Goal: Task Accomplishment & Management: Manage account settings

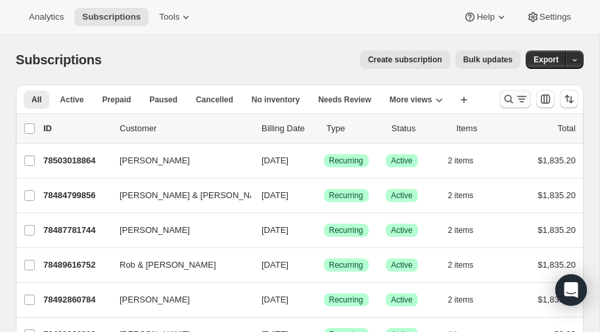
click at [507, 97] on icon "Search and filter results" at bounding box center [508, 99] width 13 height 13
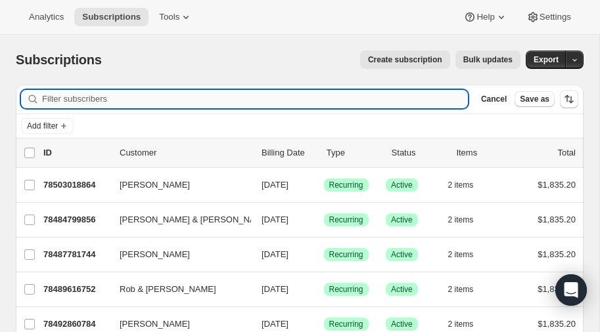
click at [149, 101] on input "Filter subscribers" at bounding box center [255, 99] width 426 height 18
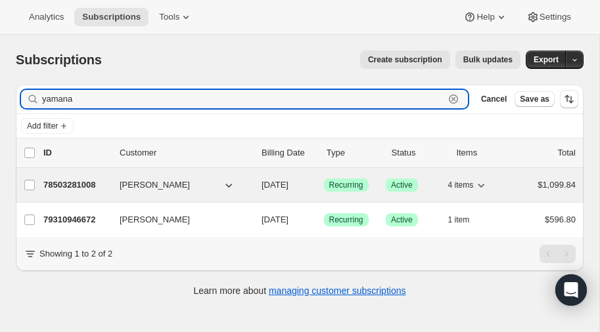
type input "yamana"
click at [76, 182] on p "78503281008" at bounding box center [76, 185] width 66 height 13
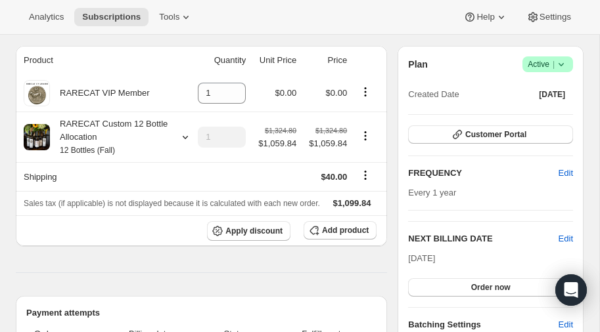
scroll to position [112, 0]
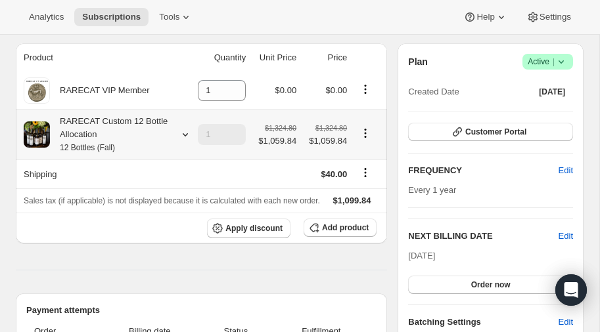
click at [181, 132] on icon at bounding box center [185, 134] width 13 height 13
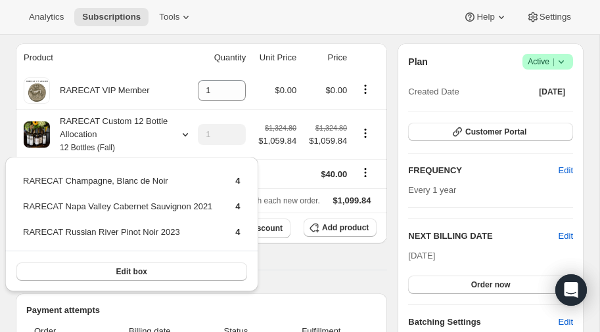
click at [215, 1] on div "Analytics Subscriptions Tools Help Settings" at bounding box center [300, 17] width 600 height 35
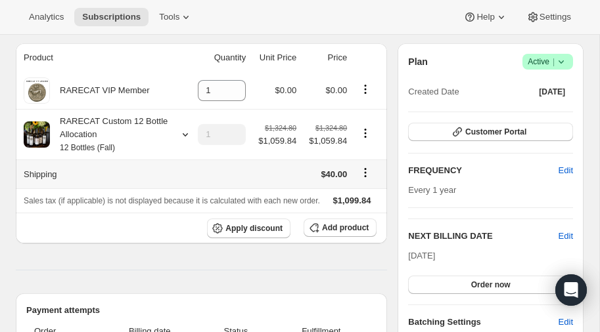
click at [363, 171] on icon "Shipping actions" at bounding box center [365, 172] width 13 height 13
click at [357, 195] on span "Edit shipping rate" at bounding box center [365, 197] width 66 height 10
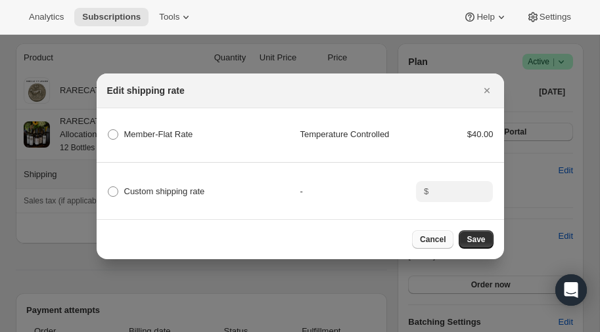
click at [436, 238] on span "Cancel" at bounding box center [433, 239] width 26 height 11
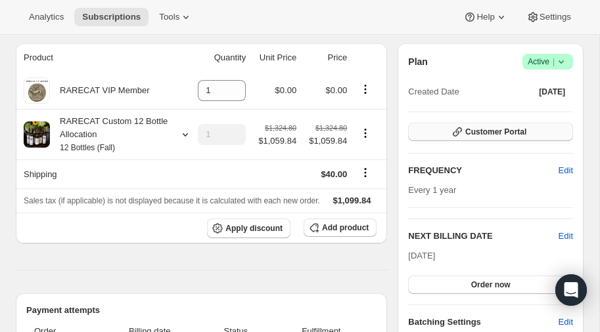
click at [478, 130] on span "Customer Portal" at bounding box center [495, 132] width 61 height 11
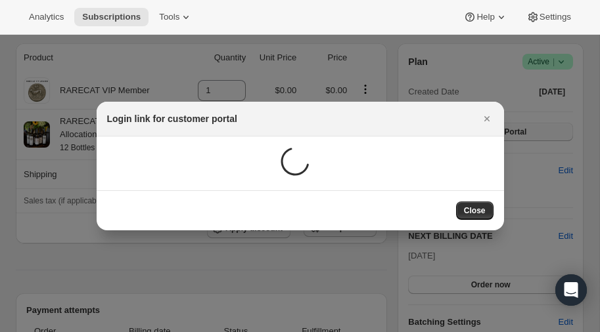
scroll to position [0, 0]
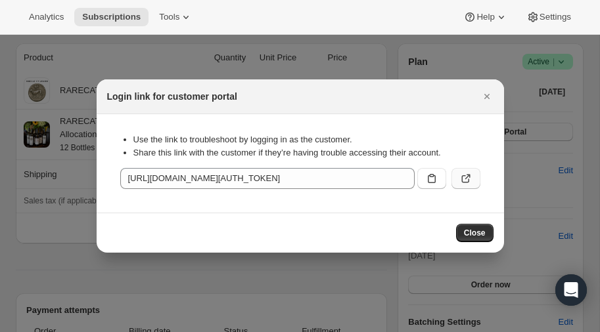
click at [468, 177] on icon ":rc7:" at bounding box center [465, 178] width 13 height 13
click at [474, 231] on span "Close" at bounding box center [475, 233] width 22 height 11
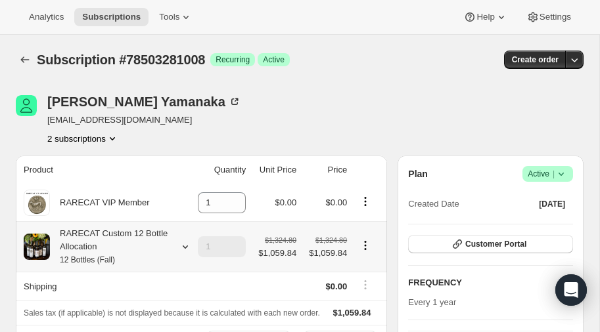
click at [185, 244] on icon at bounding box center [185, 246] width 13 height 13
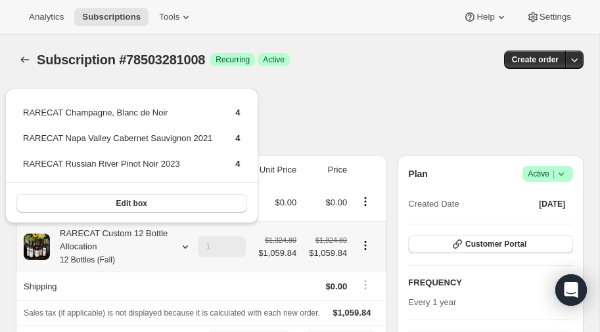
click at [185, 244] on icon at bounding box center [185, 246] width 13 height 13
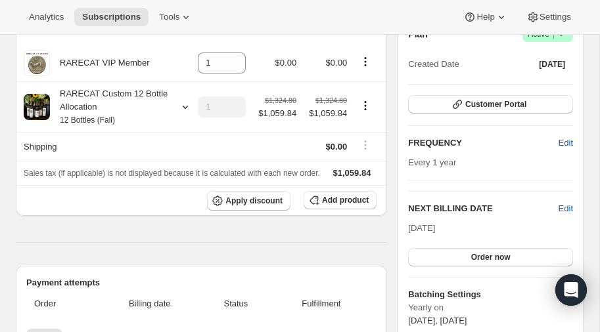
scroll to position [147, 0]
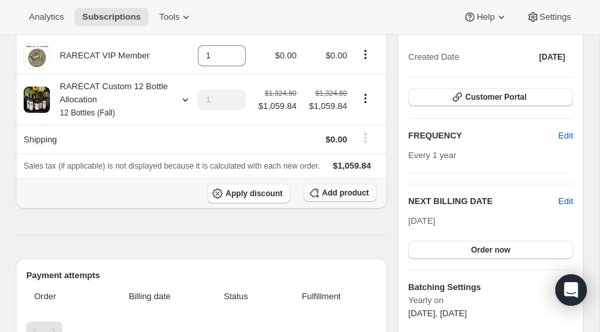
click at [344, 194] on span "Add product" at bounding box center [345, 193] width 47 height 11
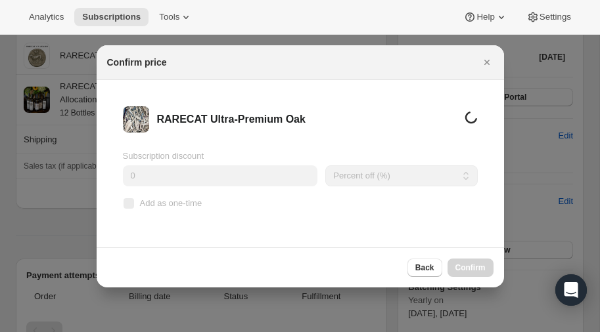
scroll to position [0, 0]
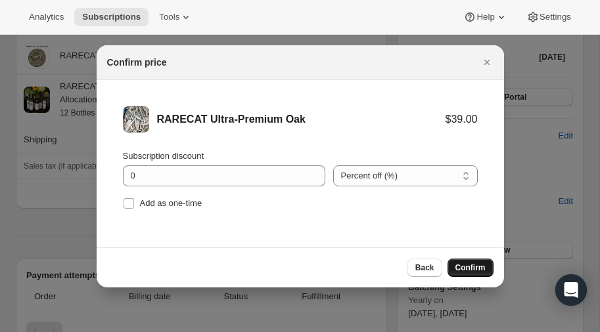
click at [466, 266] on span "Confirm" at bounding box center [470, 268] width 30 height 11
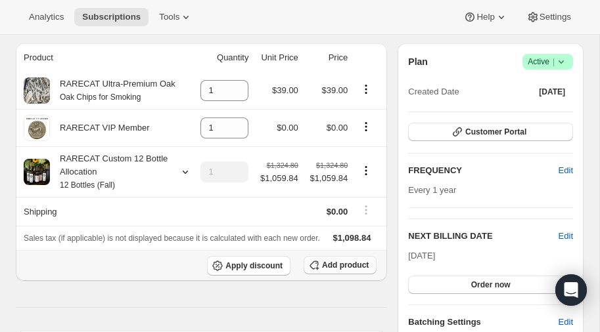
scroll to position [118, 0]
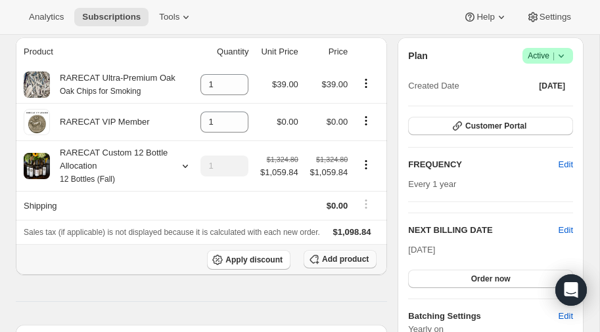
click at [337, 259] on span "Add product" at bounding box center [345, 259] width 47 height 11
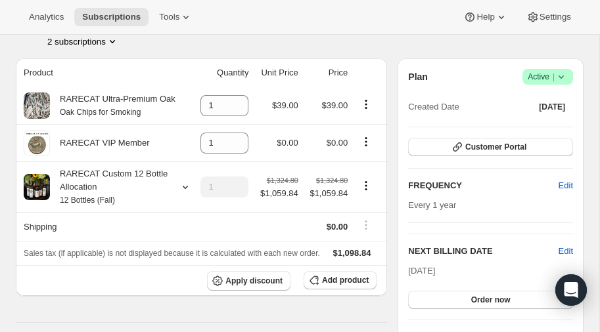
scroll to position [94, 0]
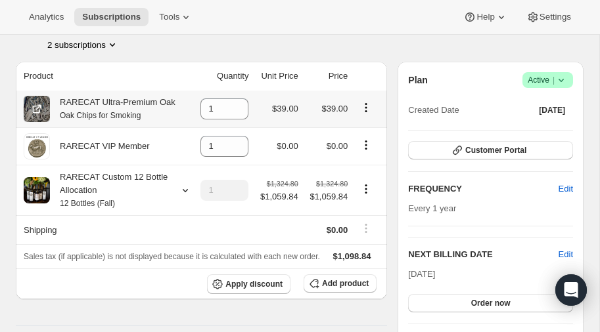
click at [366, 104] on icon "Product actions" at bounding box center [365, 107] width 13 height 13
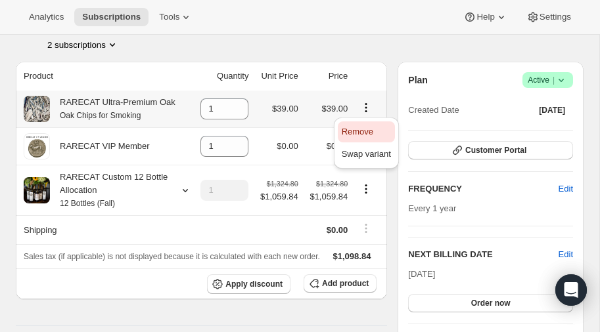
click at [356, 129] on span "Remove" at bounding box center [358, 132] width 32 height 10
type input "0"
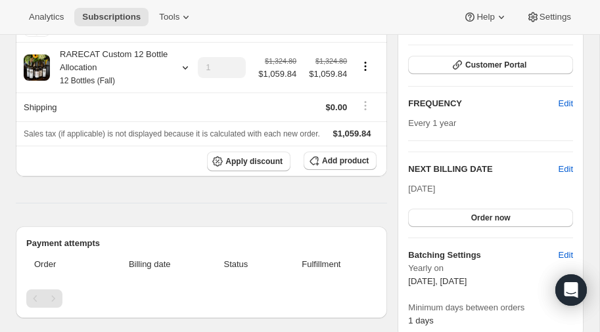
scroll to position [108, 0]
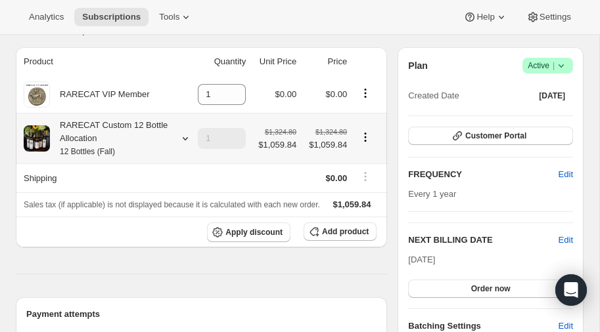
click at [185, 137] on icon at bounding box center [185, 138] width 13 height 13
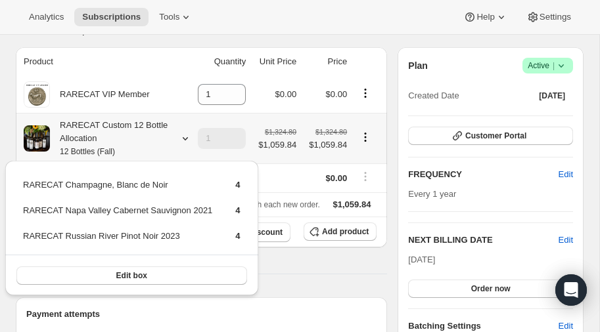
click at [183, 137] on icon at bounding box center [185, 138] width 5 height 3
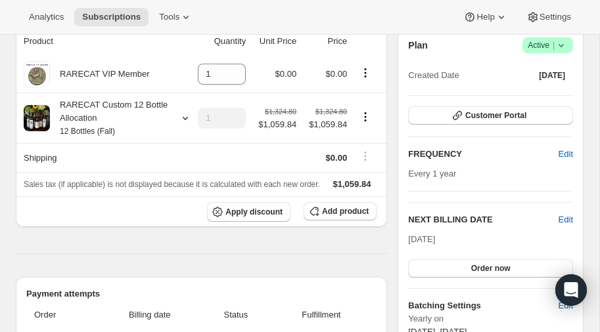
scroll to position [125, 0]
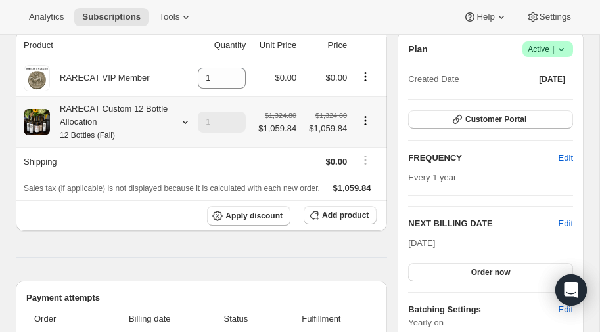
click at [186, 119] on icon at bounding box center [185, 122] width 13 height 13
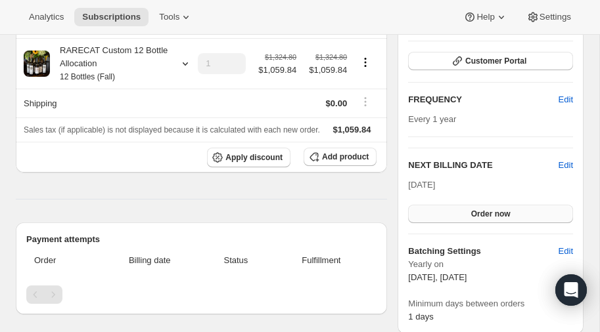
scroll to position [188, 0]
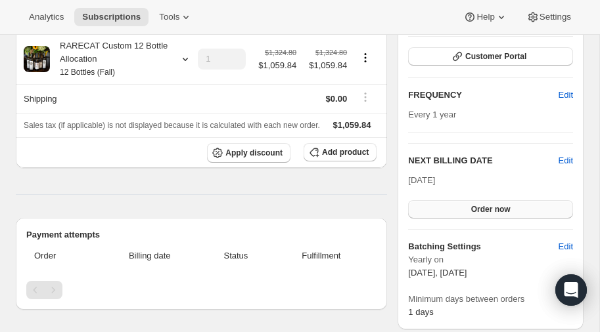
click at [483, 206] on span "Order now" at bounding box center [490, 209] width 39 height 11
click at [468, 207] on span "Click to confirm" at bounding box center [490, 209] width 60 height 11
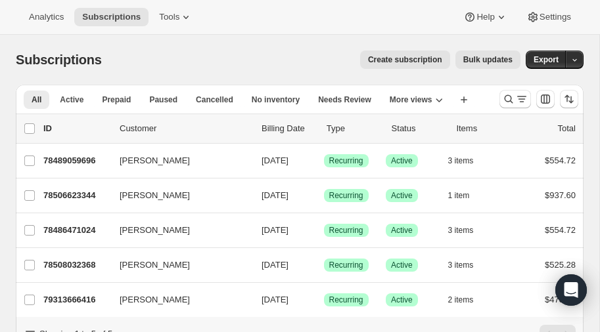
click at [412, 59] on span "Create subscription" at bounding box center [405, 60] width 74 height 11
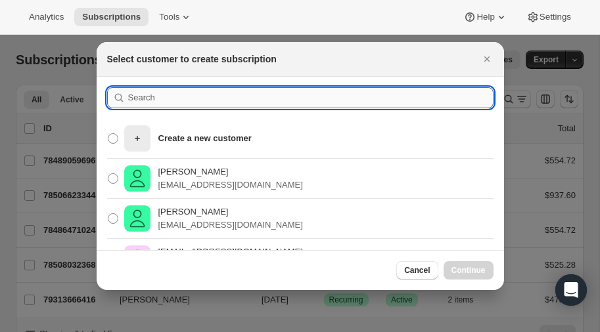
click at [204, 100] on input ":rc:" at bounding box center [310, 97] width 365 height 21
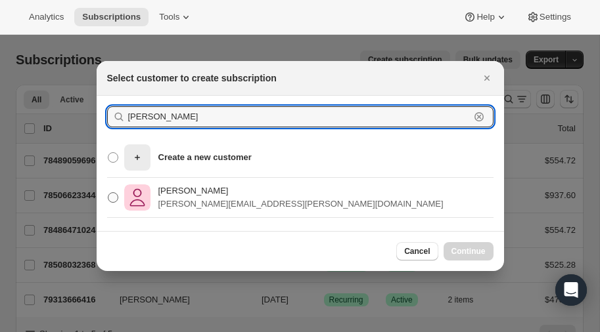
type input "[PERSON_NAME]"
click at [113, 196] on span ":rc:" at bounding box center [113, 197] width 11 height 11
click at [108, 193] on input "Tom Schilling tom.schilling@gmail.com" at bounding box center [108, 192] width 1 height 1
radio input "true"
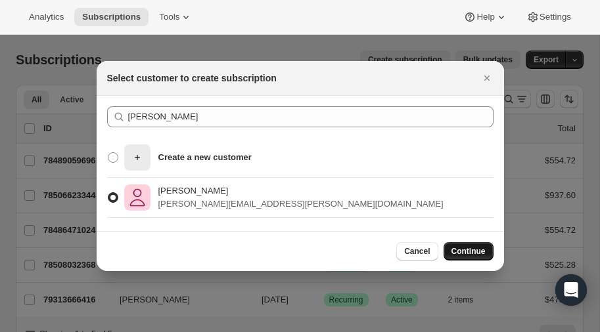
click at [469, 251] on span "Continue" at bounding box center [468, 251] width 34 height 11
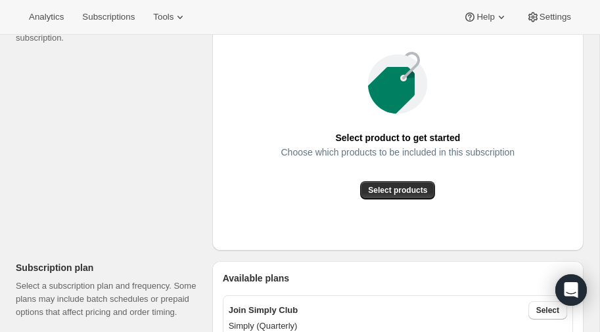
scroll to position [200, 0]
click at [384, 192] on span "Select products" at bounding box center [397, 190] width 59 height 11
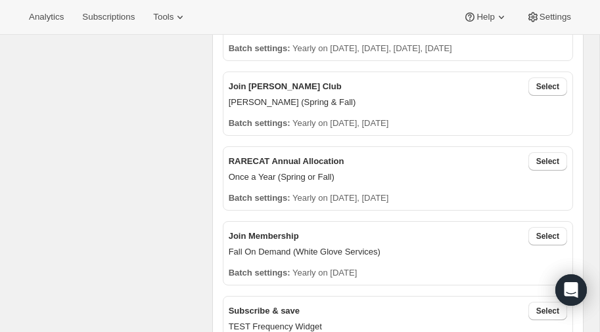
scroll to position [353, 0]
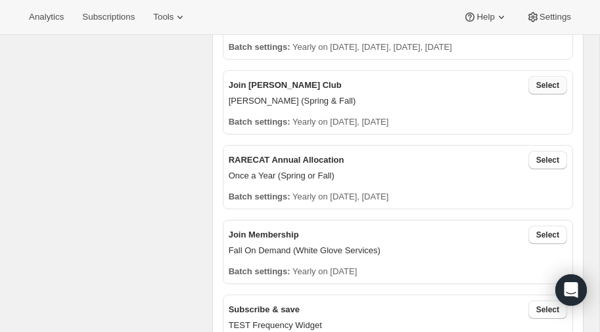
click at [546, 81] on span "Select" at bounding box center [547, 85] width 23 height 11
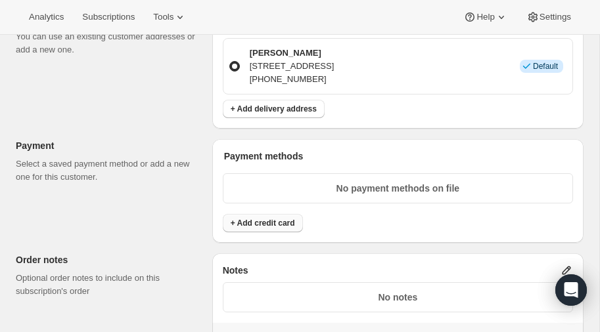
scroll to position [810, 0]
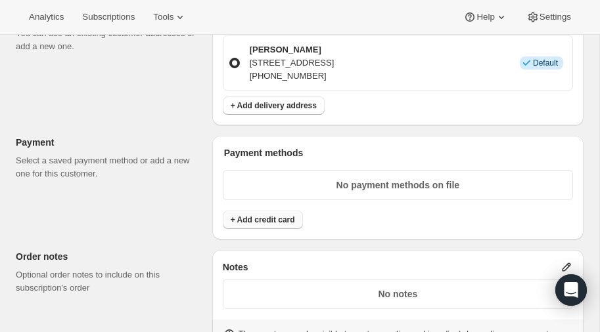
click at [271, 215] on span "+ Add credit card" at bounding box center [263, 220] width 64 height 11
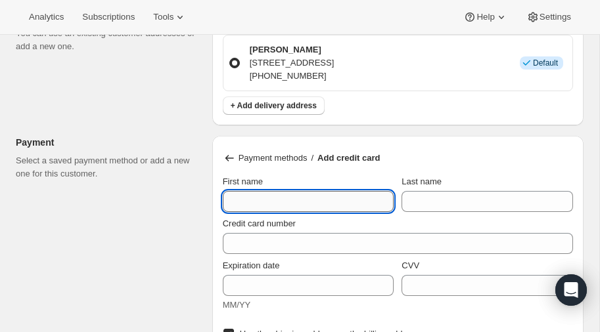
click at [271, 197] on input "First name" at bounding box center [308, 201] width 171 height 21
type input "[PERSON_NAME]"
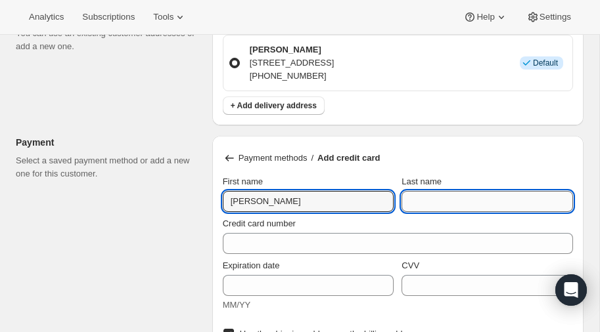
click at [477, 192] on input "Last name" at bounding box center [486, 201] width 171 height 21
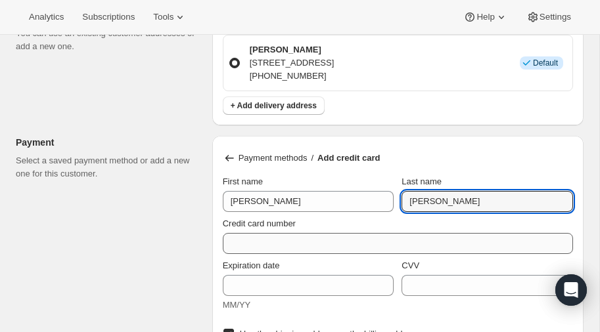
type input "[PERSON_NAME]"
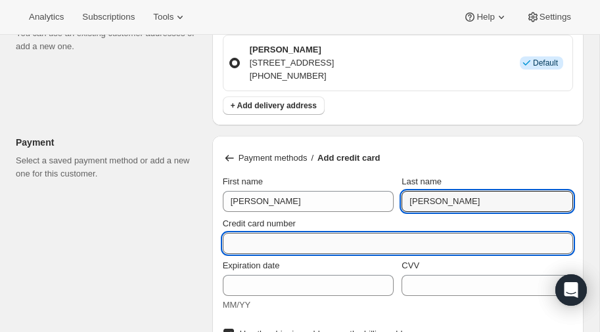
click at [325, 239] on input "Credit card number" at bounding box center [393, 243] width 340 height 21
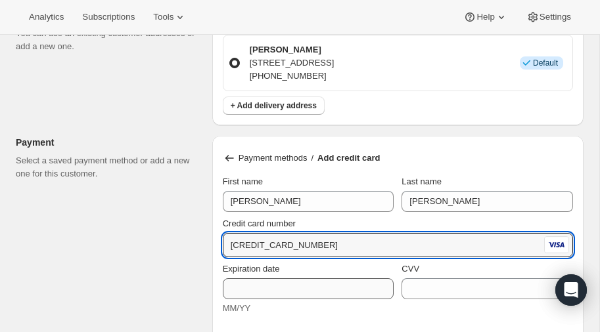
type input "4147 4003 5568 9439"
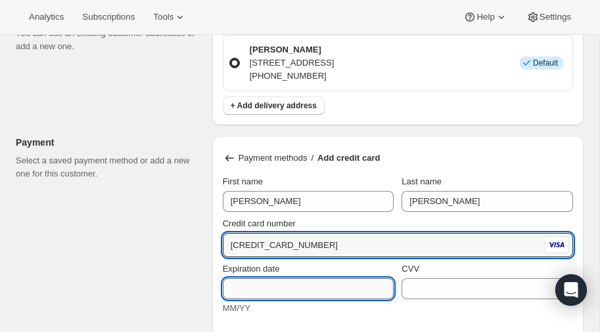
click at [299, 288] on input "Expiration date" at bounding box center [308, 288] width 171 height 21
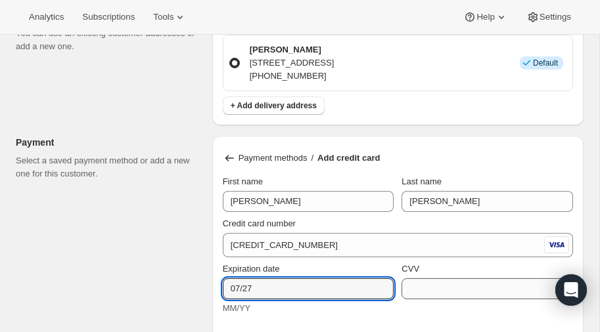
type input "07/27"
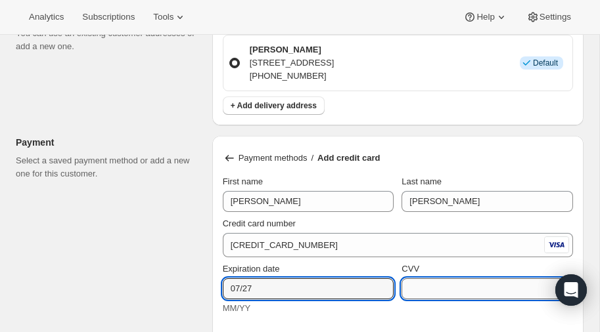
click at [489, 289] on input "CVV" at bounding box center [486, 288] width 171 height 21
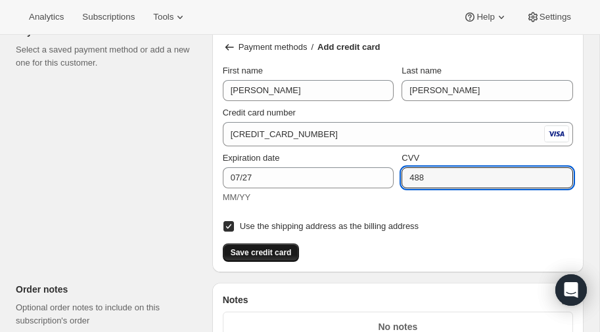
scroll to position [921, 0]
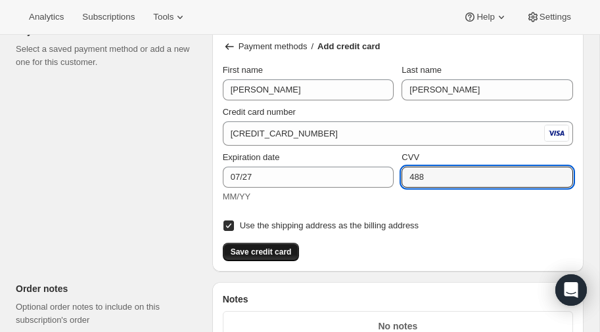
type input "488"
click at [263, 247] on span "Save credit card" at bounding box center [261, 252] width 61 height 11
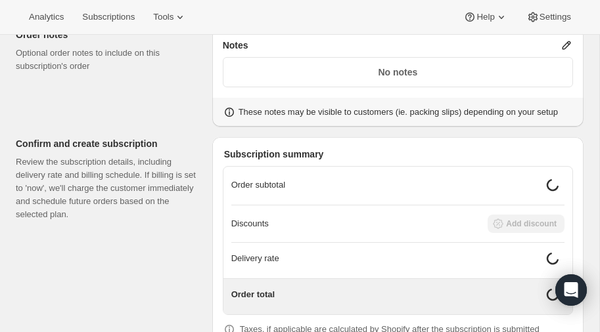
scroll to position [1054, 0]
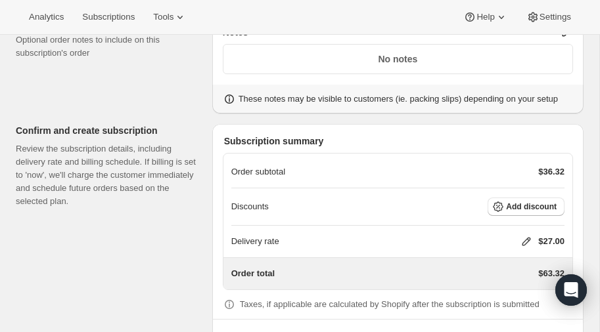
click at [527, 238] on icon at bounding box center [526, 242] width 9 height 9
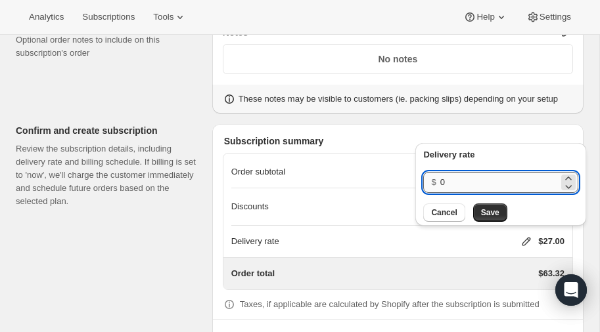
click at [484, 185] on input "0" at bounding box center [499, 182] width 118 height 21
type input "40"
click at [487, 211] on span "Save" at bounding box center [490, 213] width 18 height 11
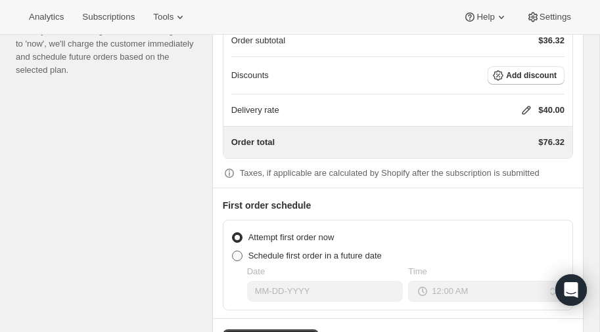
scroll to position [1187, 0]
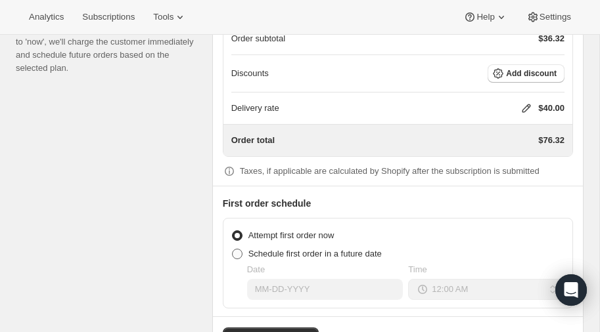
click at [237, 249] on span at bounding box center [237, 254] width 11 height 11
click at [232, 249] on input "Schedule first order in a future date" at bounding box center [232, 249] width 1 height 1
radio input "true"
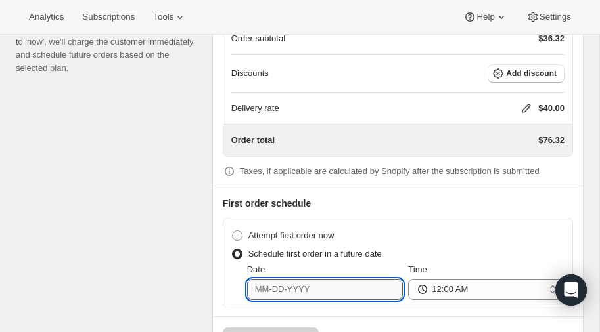
click at [299, 286] on input "Date" at bounding box center [325, 289] width 156 height 21
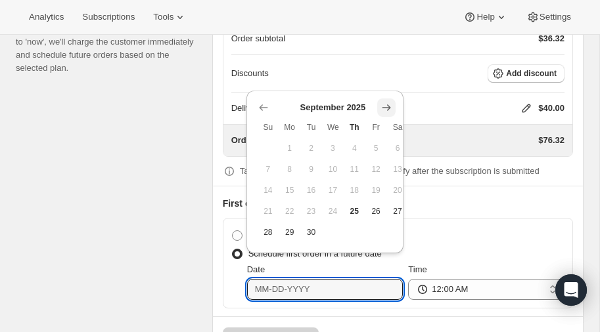
click at [386, 107] on icon "Show next month, October 2025" at bounding box center [386, 107] width 9 height 7
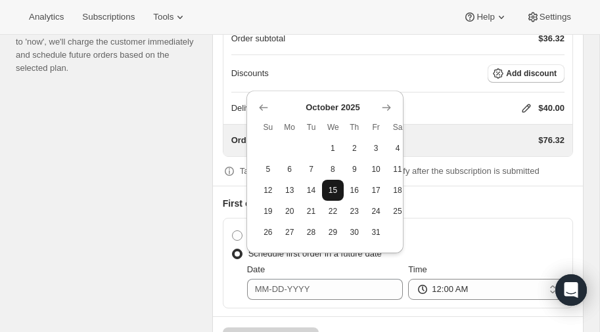
click at [335, 190] on span "15" at bounding box center [332, 190] width 11 height 11
type input "10-15-2025"
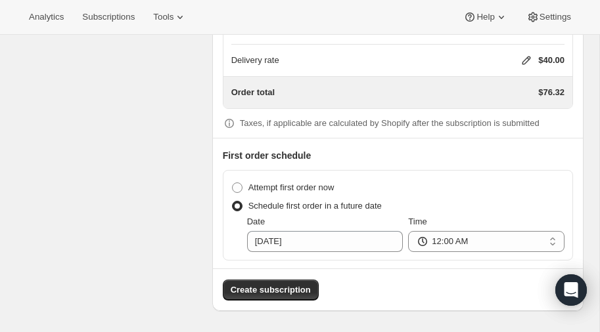
scroll to position [1228, 0]
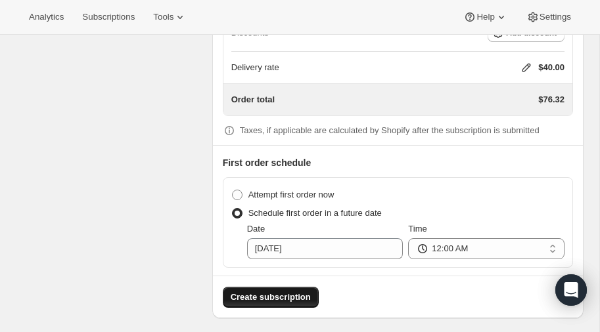
click at [266, 291] on span "Create subscription" at bounding box center [271, 297] width 80 height 13
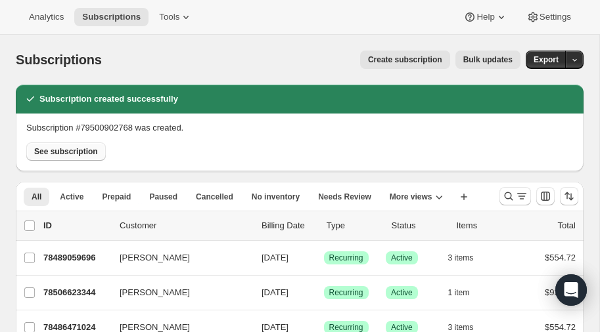
click at [59, 151] on span "See subscription" at bounding box center [66, 151] width 64 height 11
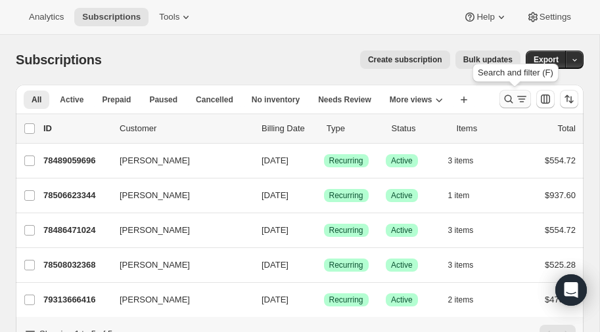
click at [507, 99] on icon "Search and filter results" at bounding box center [508, 99] width 13 height 13
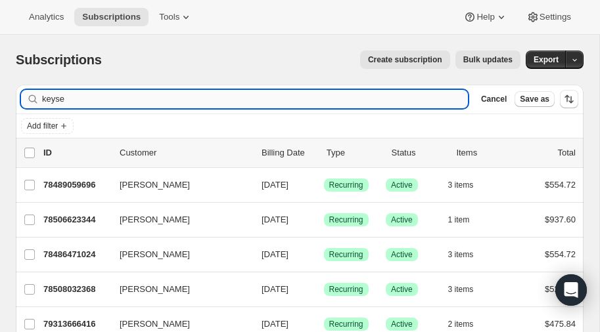
click at [157, 99] on input "keyse" at bounding box center [255, 99] width 426 height 18
type input "k"
type input "[PERSON_NAME]"
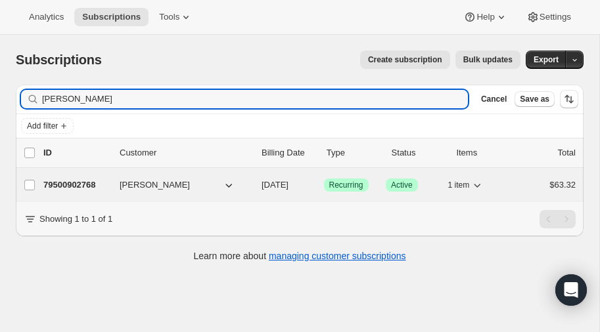
click at [51, 181] on p "79500902768" at bounding box center [76, 185] width 66 height 13
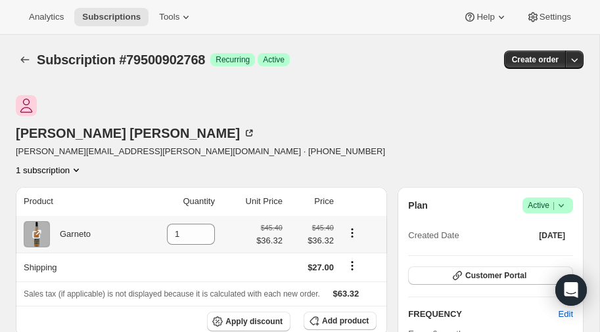
click at [347, 227] on icon "Product actions" at bounding box center [351, 233] width 13 height 13
click at [331, 123] on div "Tom Schilling tom.schilling@gmail.com · +15132071300 1 subscription" at bounding box center [214, 135] width 397 height 81
click at [83, 164] on icon "Product actions" at bounding box center [76, 170] width 13 height 13
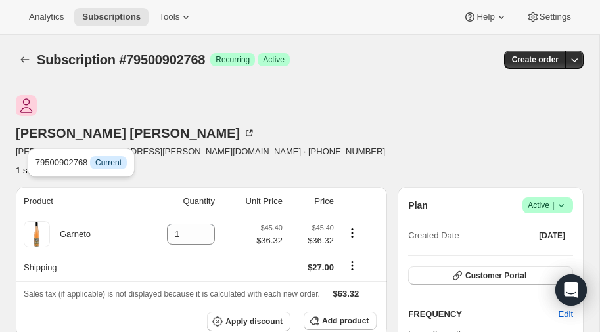
click at [273, 123] on div "Tom Schilling tom.schilling@gmail.com · +15132071300 1 subscription" at bounding box center [214, 135] width 397 height 81
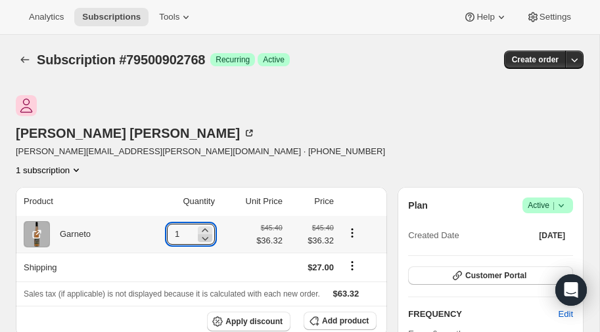
click at [204, 232] on icon at bounding box center [204, 238] width 13 height 13
type input "0"
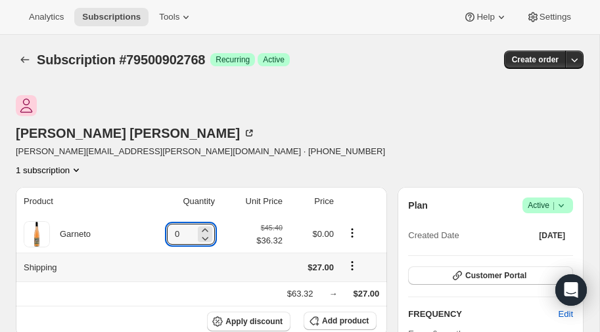
click at [351, 259] on icon "Shipping actions" at bounding box center [351, 265] width 13 height 13
click at [345, 258] on span "Edit shipping rate" at bounding box center [352, 259] width 66 height 10
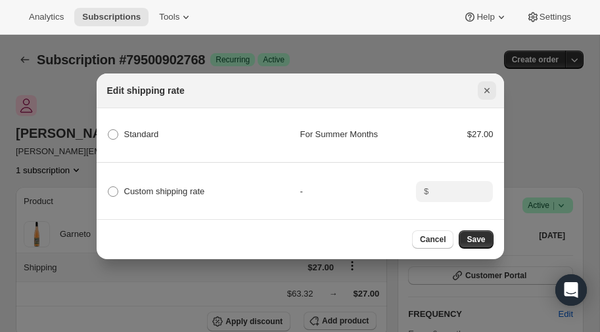
click at [485, 88] on icon "Close" at bounding box center [486, 90] width 13 height 13
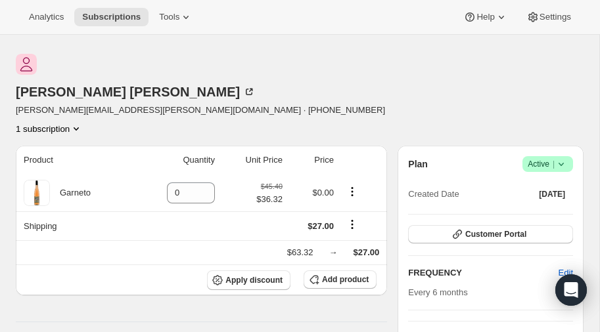
scroll to position [41, 0]
click at [339, 275] on span "Add product" at bounding box center [345, 280] width 47 height 11
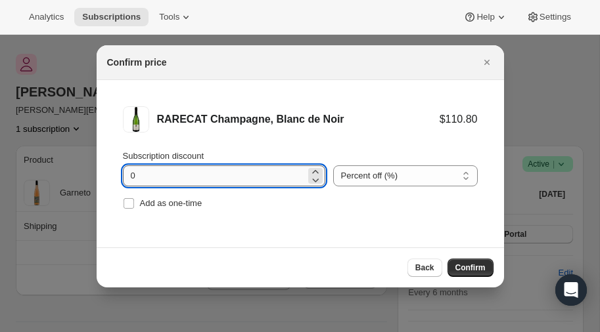
click at [193, 177] on input "0" at bounding box center [214, 175] width 183 height 21
type input "0"
type input "20"
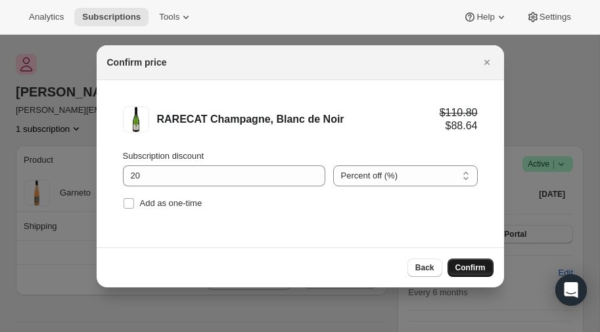
click at [466, 264] on span "Confirm" at bounding box center [470, 268] width 30 height 11
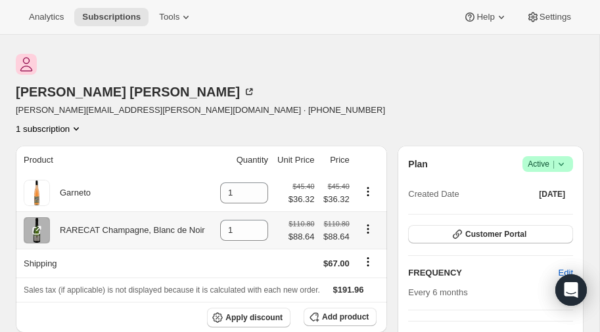
click at [366, 223] on icon "Product actions" at bounding box center [367, 229] width 13 height 13
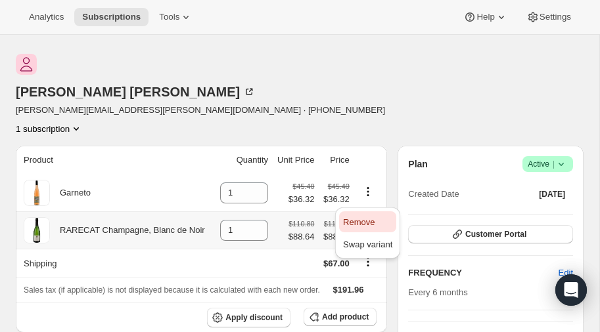
click at [359, 220] on span "Remove" at bounding box center [359, 222] width 32 height 10
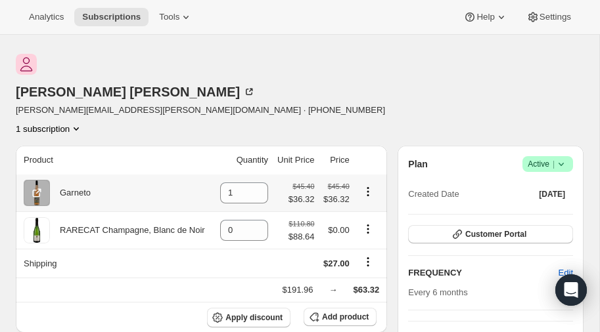
click at [366, 190] on icon "Product actions" at bounding box center [367, 191] width 2 height 2
click at [368, 55] on div "Tom Schilling tom.schilling@gmail.com · +15132071300 1 subscription" at bounding box center [214, 94] width 397 height 81
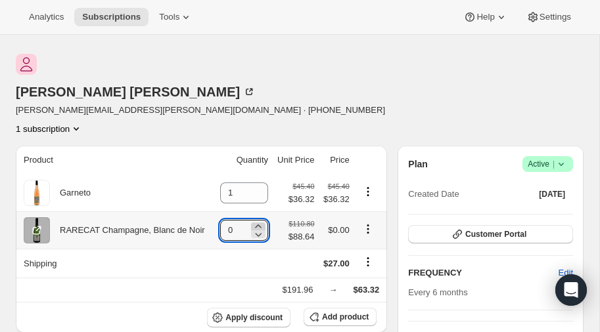
click at [255, 225] on icon at bounding box center [258, 226] width 6 height 3
type input "1"
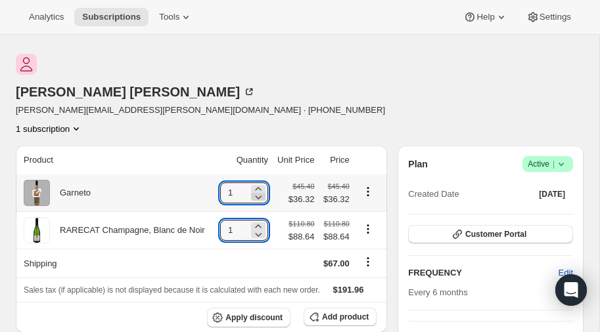
click at [258, 196] on icon at bounding box center [258, 198] width 7 height 4
type input "0"
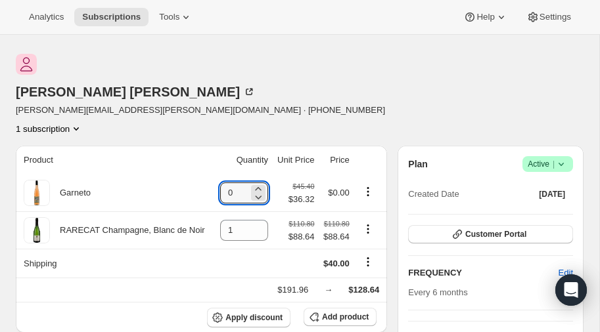
click at [83, 122] on icon "Product actions" at bounding box center [76, 128] width 13 height 13
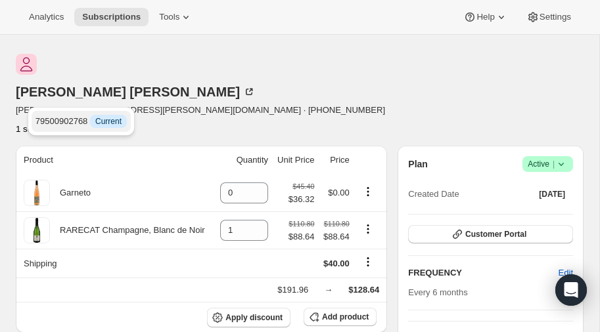
click at [59, 120] on span "79500902768 Info Current" at bounding box center [80, 121] width 91 height 10
click at [79, 127] on icon "Product actions" at bounding box center [76, 128] width 5 height 3
click at [351, 72] on div "Tom Schilling tom.schilling@gmail.com · +15132071300 1 subscription" at bounding box center [214, 94] width 397 height 81
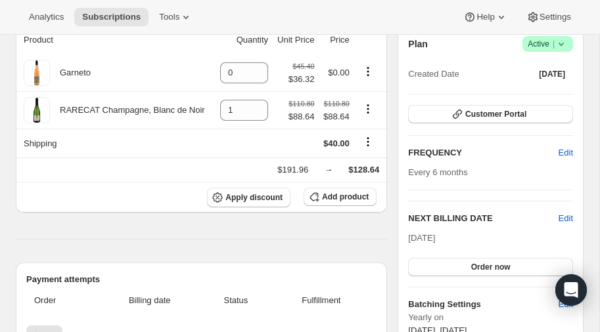
scroll to position [162, 0]
click at [338, 191] on span "Add product" at bounding box center [345, 196] width 47 height 11
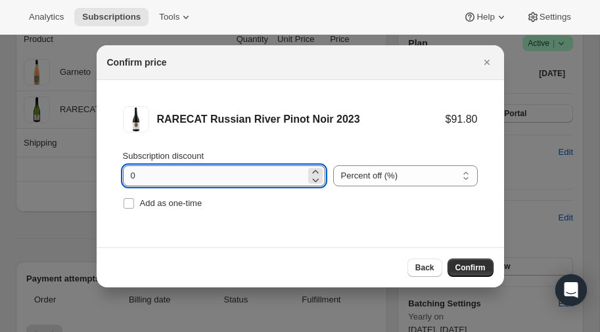
click at [182, 177] on input "0" at bounding box center [214, 175] width 183 height 21
type input "20"
click at [463, 266] on span "Confirm" at bounding box center [470, 268] width 30 height 11
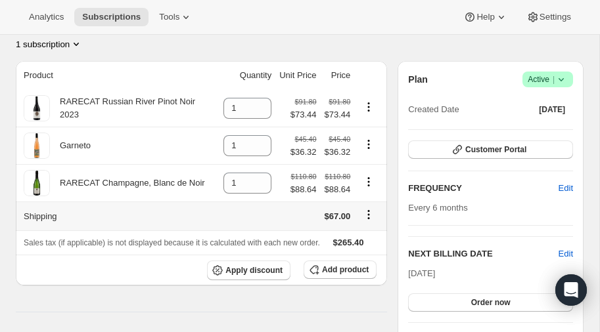
scroll to position [128, 0]
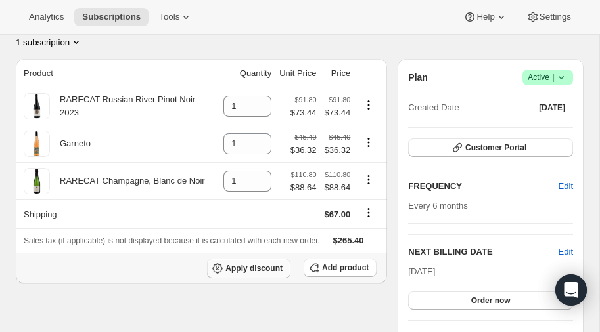
click at [266, 263] on span "Apply discount" at bounding box center [253, 268] width 57 height 11
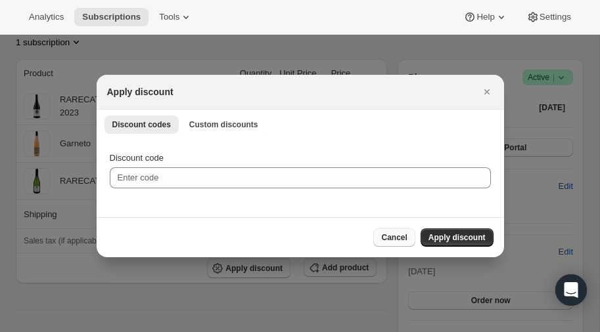
click at [395, 237] on span "Cancel" at bounding box center [394, 237] width 26 height 11
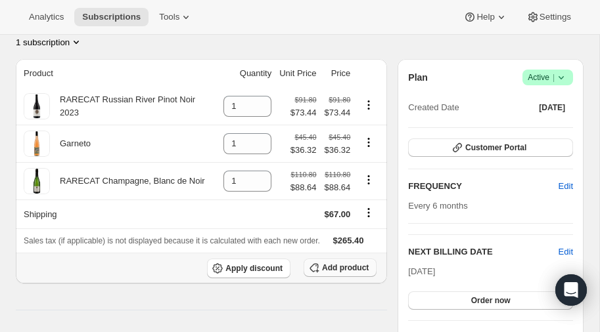
click at [342, 263] on span "Add product" at bounding box center [345, 268] width 47 height 11
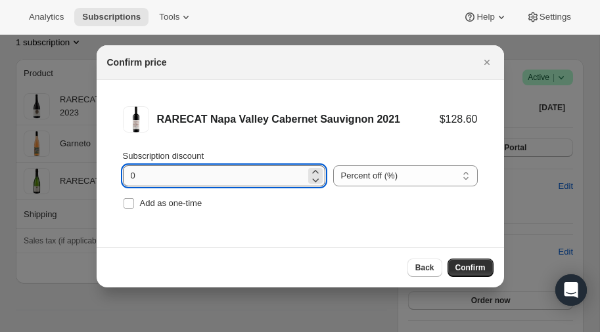
click at [177, 177] on input "0" at bounding box center [214, 175] width 183 height 21
type input "20"
click at [477, 267] on span "Confirm" at bounding box center [470, 268] width 30 height 11
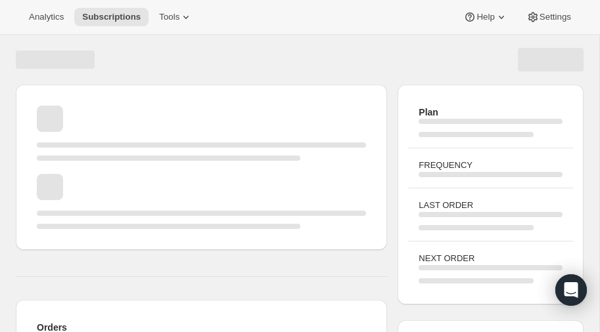
scroll to position [128, 0]
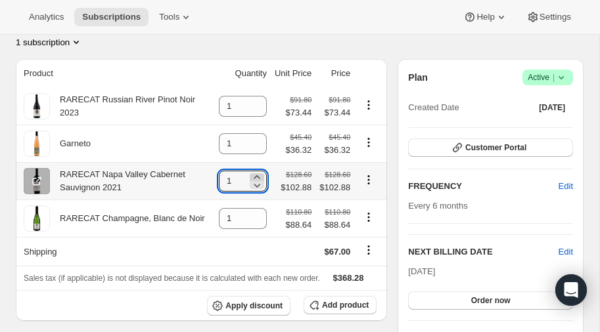
click at [257, 171] on icon at bounding box center [256, 177] width 13 height 13
type input "2"
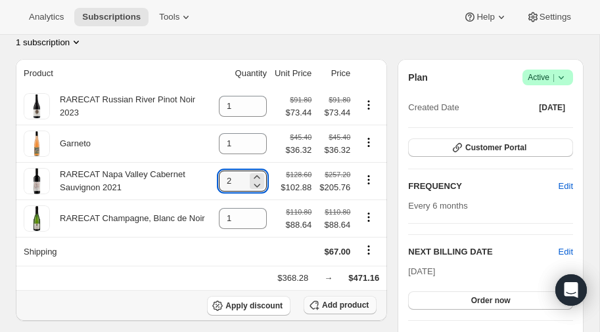
click at [348, 300] on span "Add product" at bounding box center [345, 305] width 47 height 11
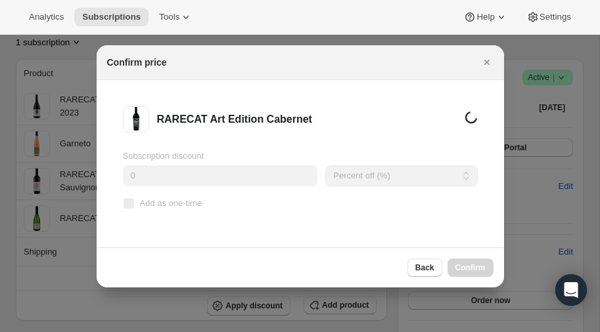
scroll to position [0, 0]
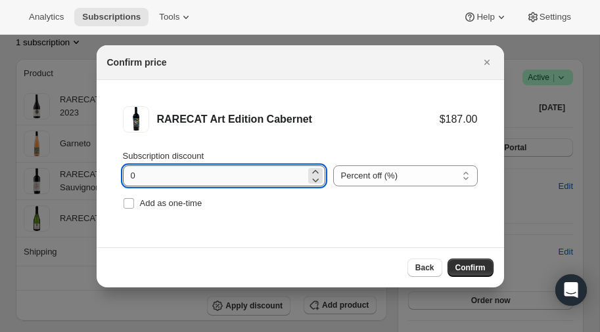
click at [229, 175] on input "0" at bounding box center [214, 175] width 183 height 21
type input "20"
click at [462, 266] on span "Confirm" at bounding box center [470, 268] width 30 height 11
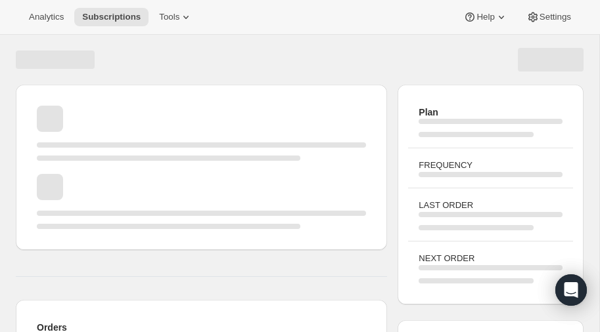
scroll to position [128, 0]
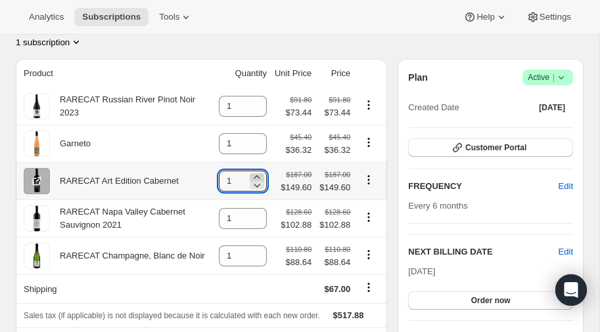
click at [256, 171] on icon at bounding box center [256, 177] width 13 height 13
type input "2"
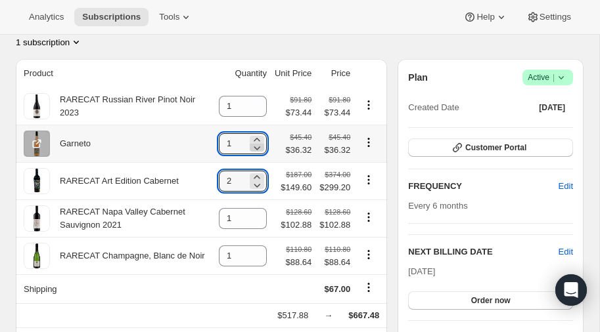
click at [255, 146] on icon at bounding box center [257, 148] width 7 height 4
type input "0"
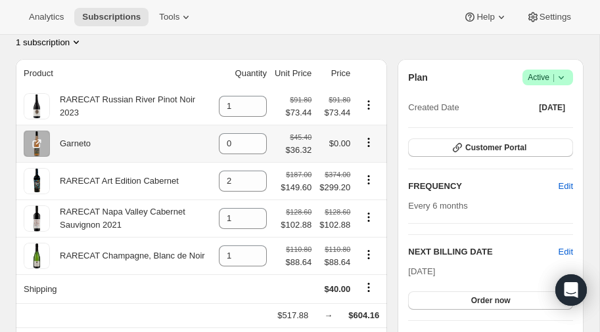
click at [367, 136] on icon "Product actions" at bounding box center [368, 142] width 13 height 13
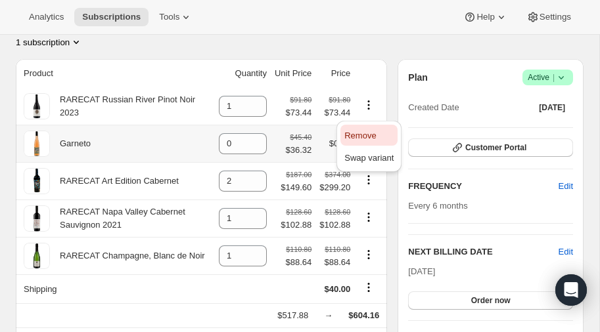
click at [357, 134] on span "Remove" at bounding box center [360, 136] width 32 height 10
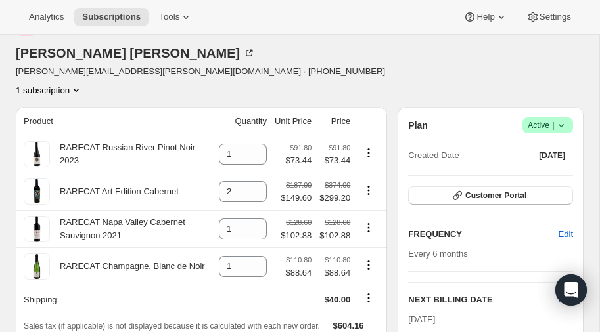
scroll to position [87, 0]
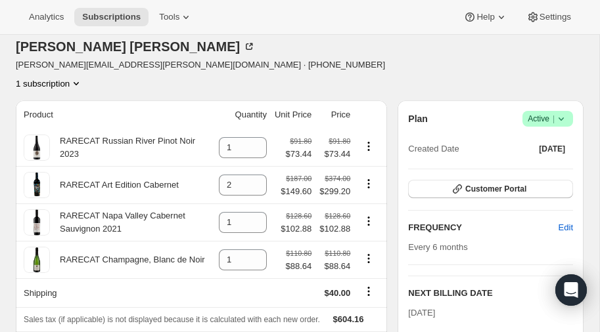
click at [83, 77] on icon "Product actions" at bounding box center [76, 83] width 13 height 13
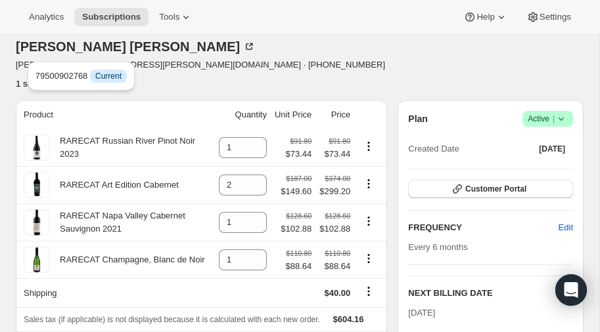
click at [83, 77] on icon "Product actions" at bounding box center [76, 83] width 13 height 13
click at [228, 51] on div "Tom Schilling tom.schilling@gmail.com · +15132071300 1 subscription" at bounding box center [214, 49] width 397 height 81
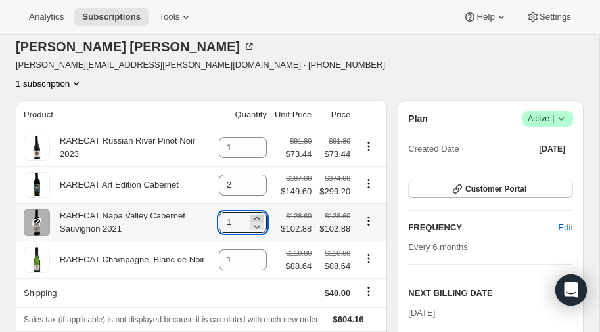
click at [255, 217] on icon at bounding box center [257, 218] width 6 height 3
type input "2"
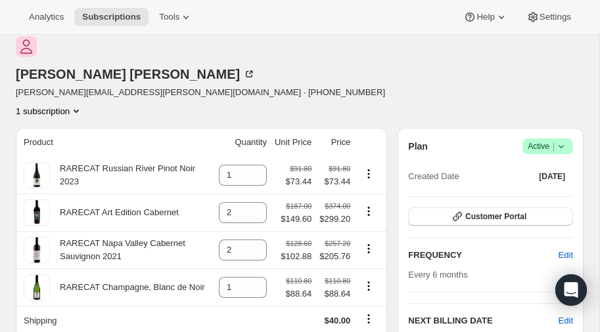
scroll to position [58, 0]
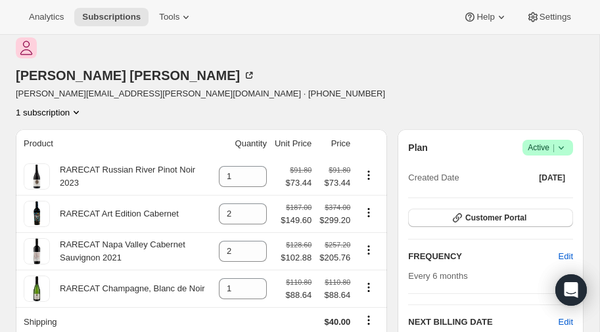
click at [83, 106] on icon "Product actions" at bounding box center [76, 112] width 13 height 13
click at [343, 62] on div "Tom Schilling tom.schilling@gmail.com · +15132071300 1 subscription" at bounding box center [214, 77] width 397 height 81
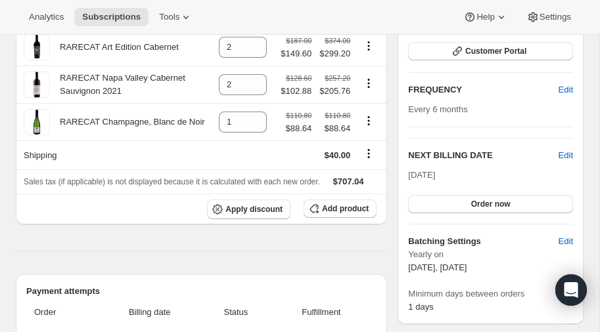
scroll to position [224, 0]
click at [567, 150] on span "Edit" at bounding box center [565, 156] width 14 height 13
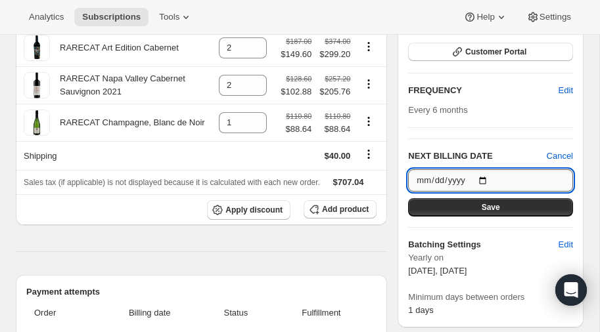
click at [483, 169] on input "2026-03-20" at bounding box center [490, 180] width 165 height 22
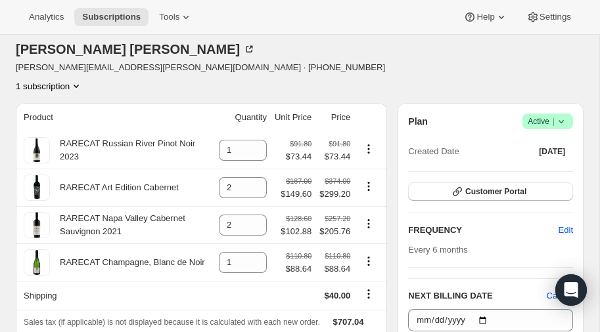
scroll to position [97, 0]
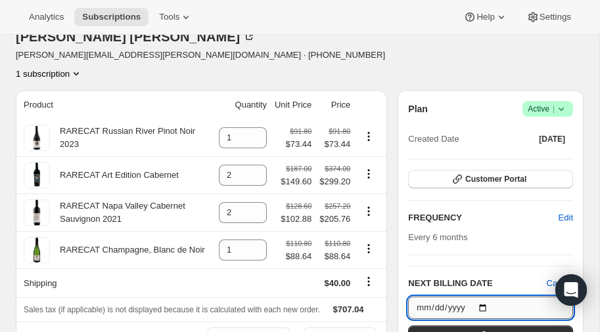
click at [483, 297] on input "2026-03-20" at bounding box center [490, 308] width 165 height 22
type input "2025-10-15"
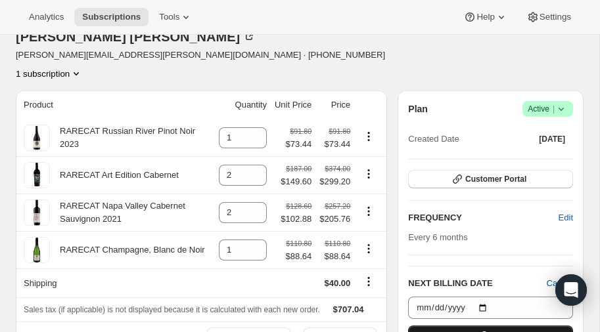
click at [479, 326] on button "Save" at bounding box center [490, 335] width 165 height 18
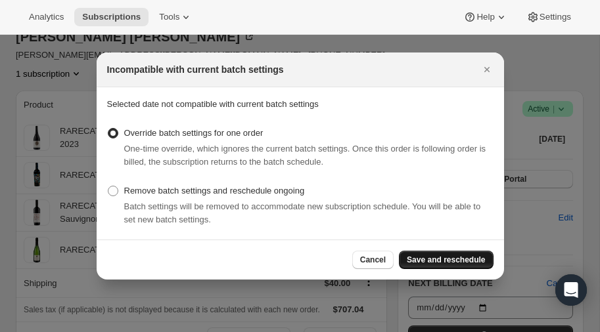
click at [437, 258] on span "Save and reschedule" at bounding box center [446, 260] width 78 height 11
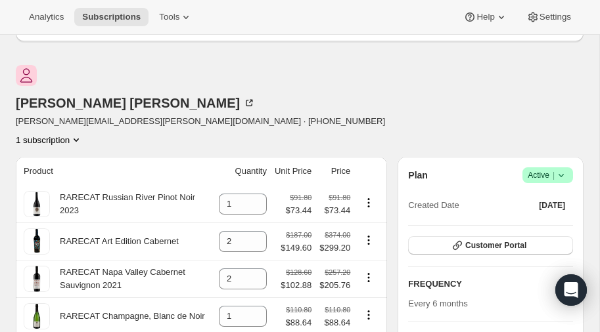
scroll to position [92, 0]
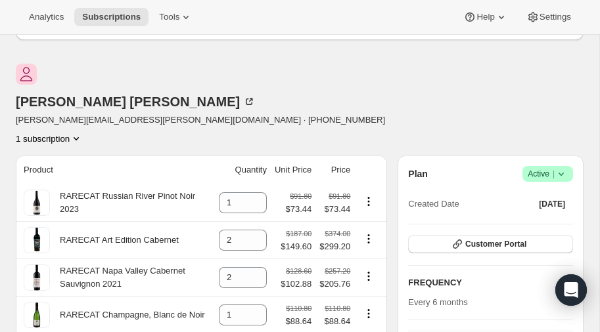
click at [79, 137] on icon "Product actions" at bounding box center [76, 138] width 5 height 3
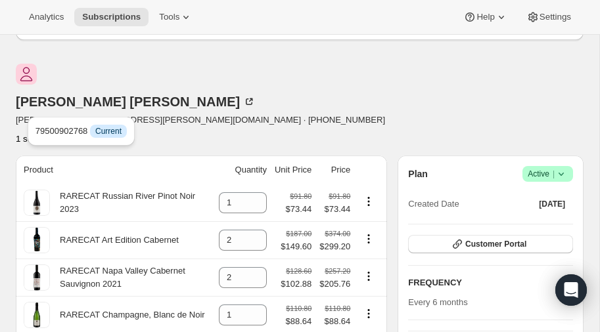
click at [79, 137] on icon "Product actions" at bounding box center [76, 138] width 5 height 3
click at [83, 132] on icon "Product actions" at bounding box center [76, 138] width 13 height 13
click at [315, 76] on div "Tom Schilling tom.schilling@gmail.com · +15132071300 1 subscription" at bounding box center [214, 104] width 397 height 81
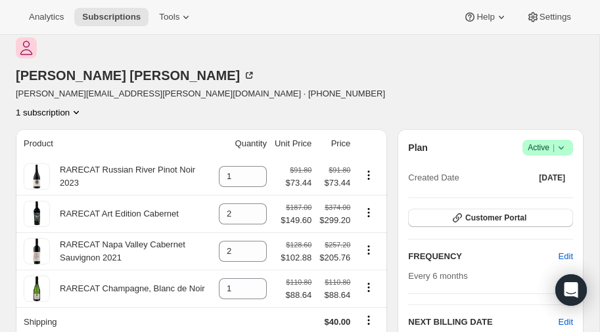
scroll to position [113, 0]
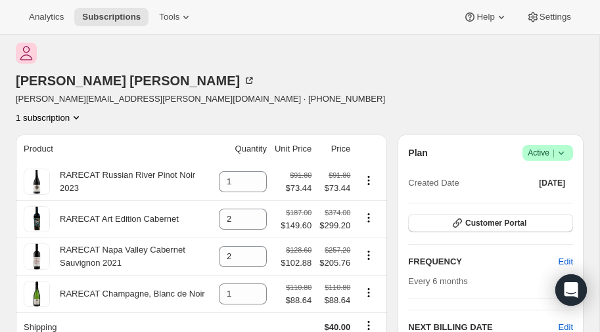
click at [83, 111] on icon "Product actions" at bounding box center [76, 117] width 13 height 13
click at [60, 106] on span "79500902768 Info Current" at bounding box center [80, 110] width 91 height 10
click at [105, 108] on span "Current" at bounding box center [108, 110] width 26 height 11
click at [164, 111] on div "1 subscription" at bounding box center [200, 117] width 369 height 13
click at [459, 217] on icon "button" at bounding box center [457, 223] width 13 height 13
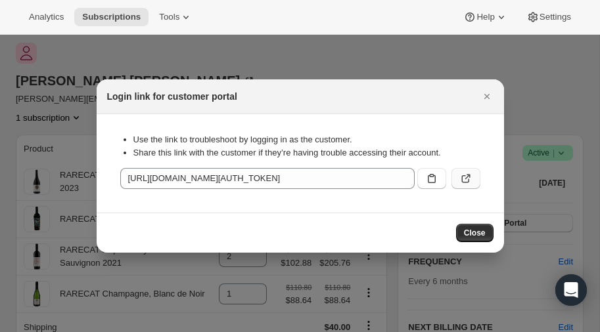
click at [470, 180] on icon ":r19r:" at bounding box center [465, 178] width 13 height 13
click at [475, 232] on span "Close" at bounding box center [475, 233] width 22 height 11
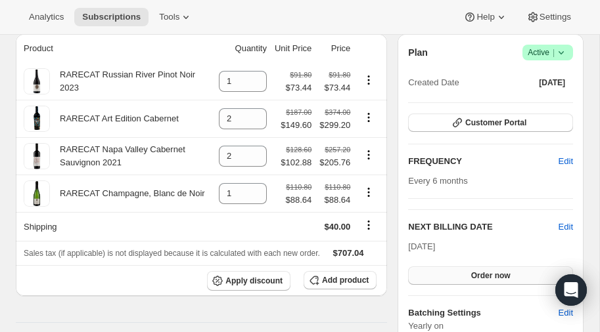
scroll to position [213, 0]
click at [476, 271] on span "Order now" at bounding box center [490, 276] width 39 height 11
click at [476, 271] on span "Click to confirm" at bounding box center [490, 276] width 60 height 11
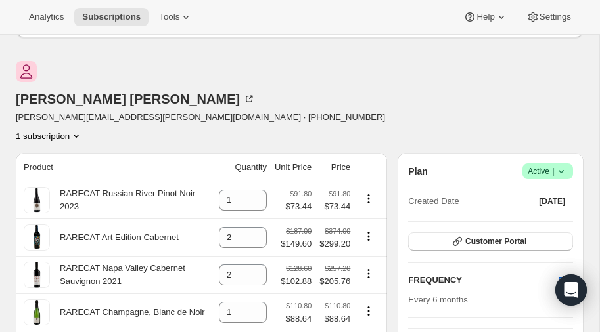
scroll to position [0, 0]
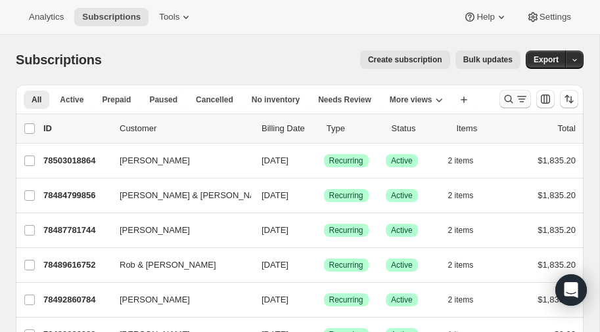
click at [506, 102] on icon "Search and filter results" at bounding box center [508, 99] width 13 height 13
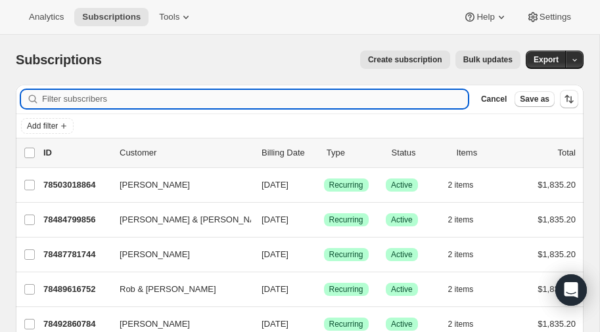
click at [120, 99] on input "Filter subscribers" at bounding box center [255, 99] width 426 height 18
type input "[PERSON_NAME]"
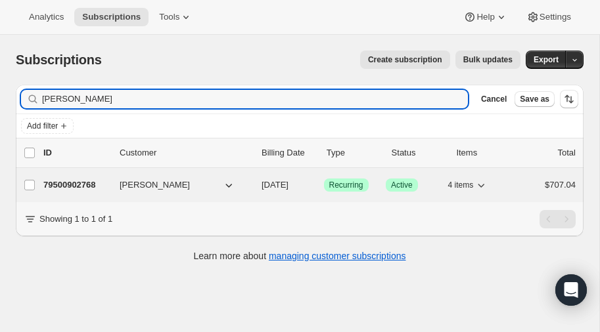
click at [78, 183] on p "79500902768" at bounding box center [76, 185] width 66 height 13
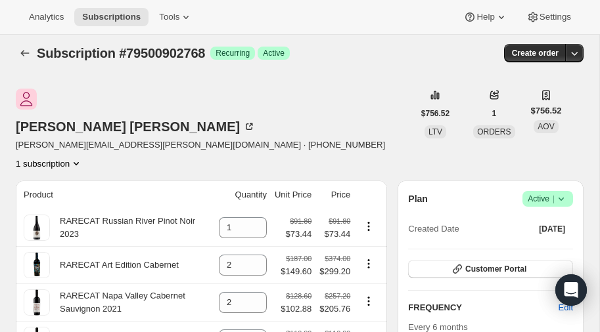
scroll to position [5, 0]
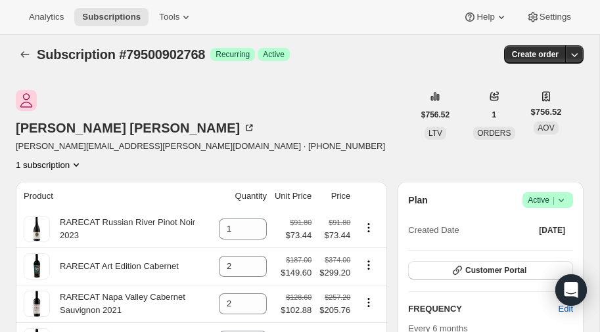
click at [79, 164] on icon "Product actions" at bounding box center [76, 165] width 5 height 3
click at [70, 154] on span "79500902768 Info Current" at bounding box center [80, 157] width 91 height 10
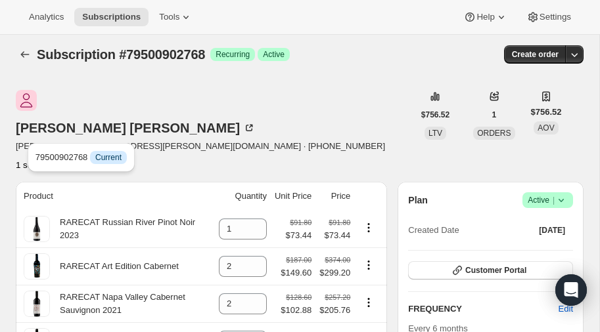
click at [196, 158] on div "1 subscription" at bounding box center [200, 164] width 369 height 13
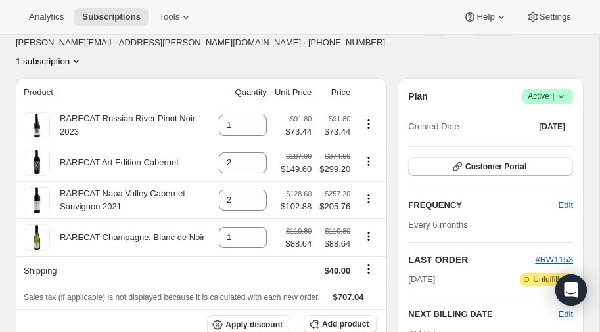
scroll to position [0, 0]
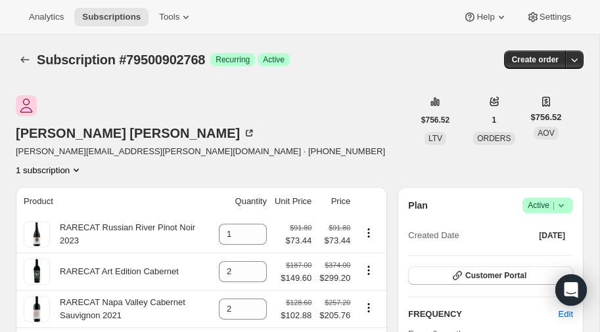
click at [83, 164] on icon "Product actions" at bounding box center [76, 170] width 13 height 13
click at [201, 164] on div "1 subscription" at bounding box center [200, 170] width 369 height 13
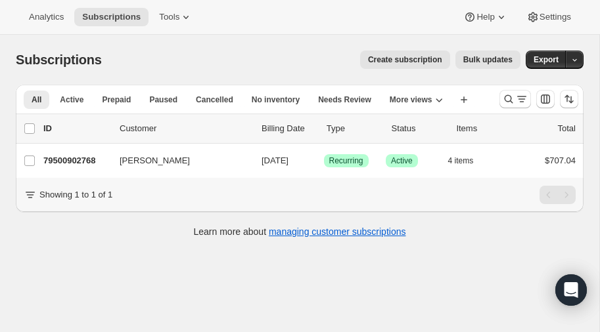
click at [420, 56] on span "Create subscription" at bounding box center [405, 60] width 74 height 11
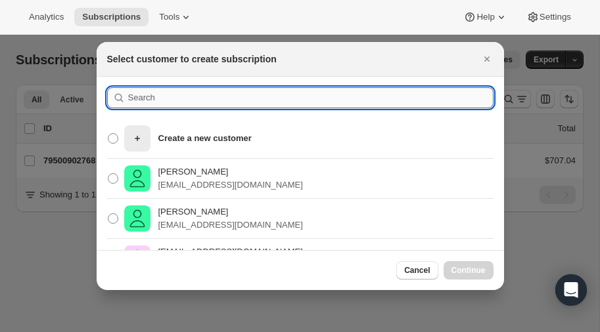
click at [148, 100] on input ":re4:" at bounding box center [310, 97] width 365 height 21
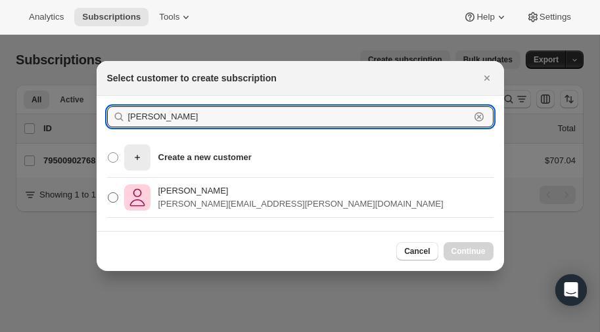
type input "[PERSON_NAME]"
click at [116, 197] on span ":re4:" at bounding box center [113, 197] width 11 height 11
click at [108, 193] on input "[PERSON_NAME] [PERSON_NAME][EMAIL_ADDRESS][PERSON_NAME][DOMAIN_NAME]" at bounding box center [108, 192] width 1 height 1
radio input "true"
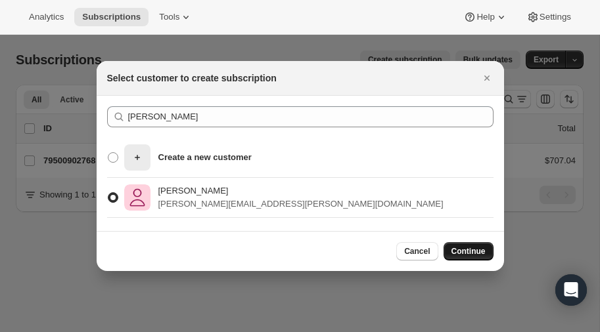
click at [472, 251] on span "Continue" at bounding box center [468, 251] width 34 height 11
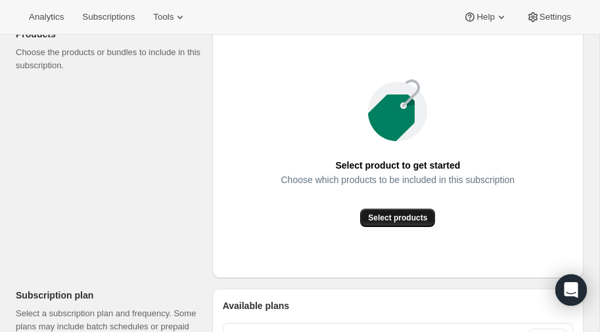
scroll to position [175, 0]
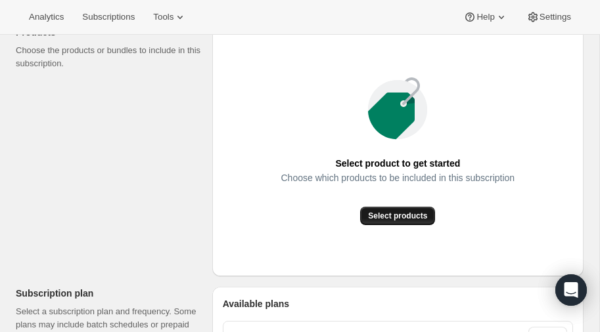
click at [406, 213] on span "Select products" at bounding box center [397, 216] width 59 height 11
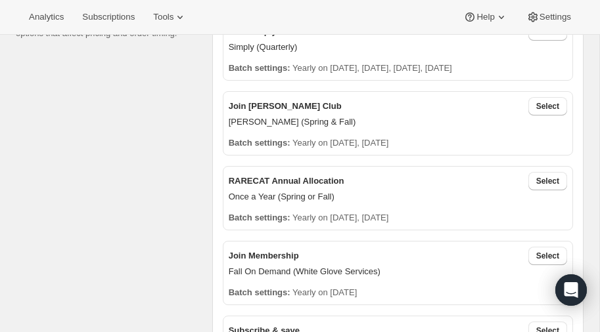
scroll to position [333, 0]
click at [541, 108] on span "Select" at bounding box center [547, 105] width 23 height 11
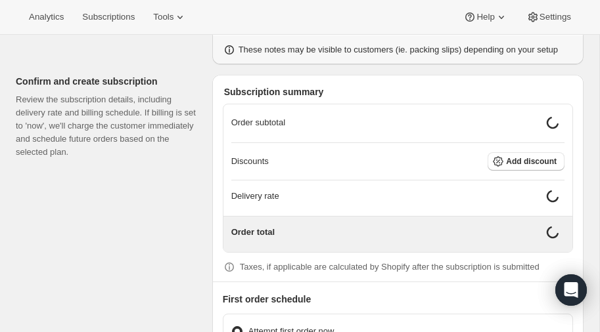
scroll to position [1105, 0]
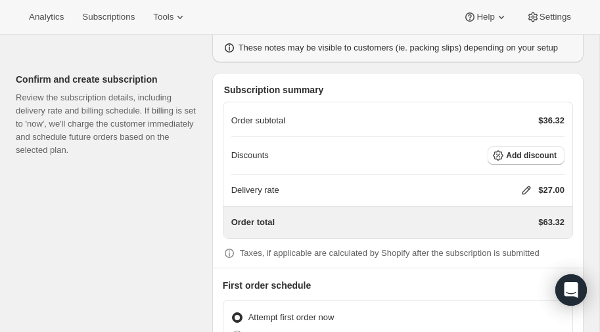
click at [523, 184] on icon at bounding box center [525, 190] width 13 height 13
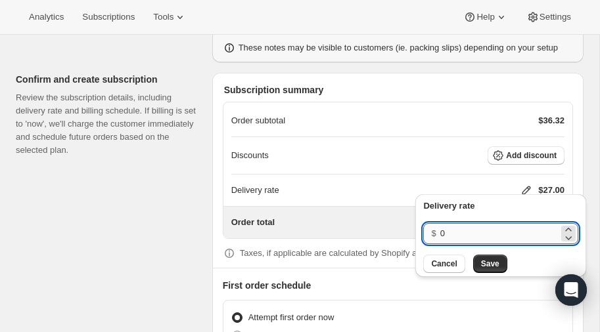
click at [456, 231] on input "0" at bounding box center [499, 233] width 118 height 21
type input "40"
click at [481, 266] on span "Save" at bounding box center [490, 264] width 18 height 11
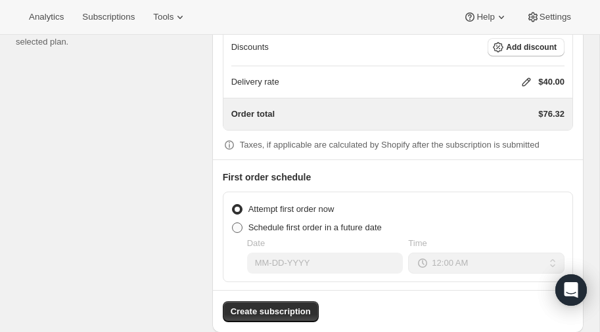
scroll to position [1216, 0]
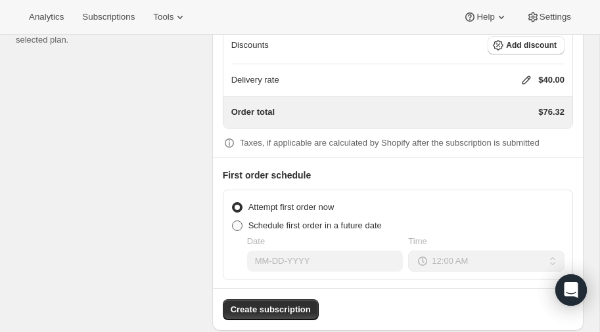
click at [236, 221] on span at bounding box center [237, 226] width 11 height 11
click at [232, 221] on input "Schedule first order in a future date" at bounding box center [232, 221] width 1 height 1
radio input "true"
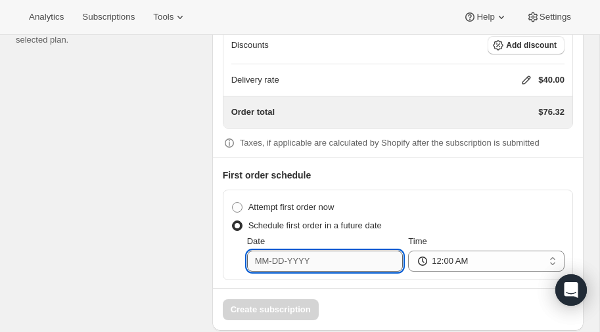
click at [324, 257] on input "Date" at bounding box center [325, 261] width 156 height 21
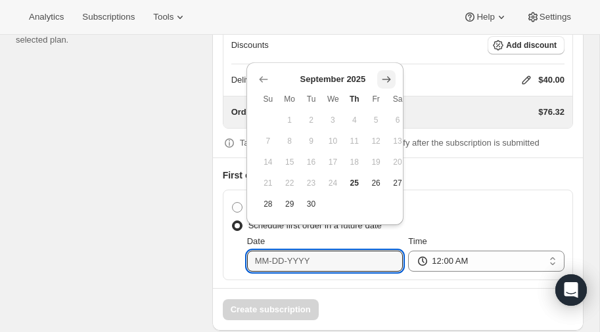
click at [387, 78] on icon "Show next month, October 2025" at bounding box center [386, 79] width 13 height 13
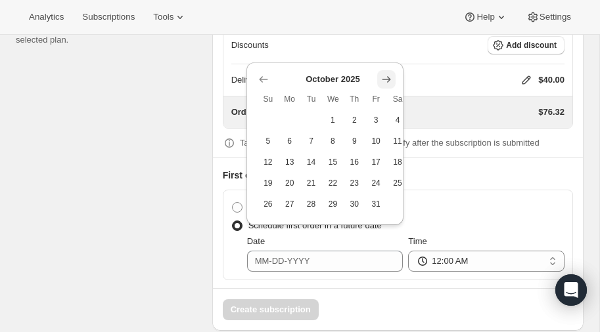
click at [386, 75] on icon "Show next month, November 2025" at bounding box center [386, 79] width 13 height 13
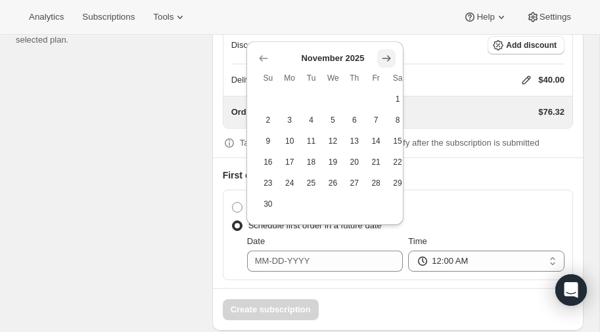
click at [384, 58] on icon "Show next month, December 2025" at bounding box center [386, 58] width 13 height 13
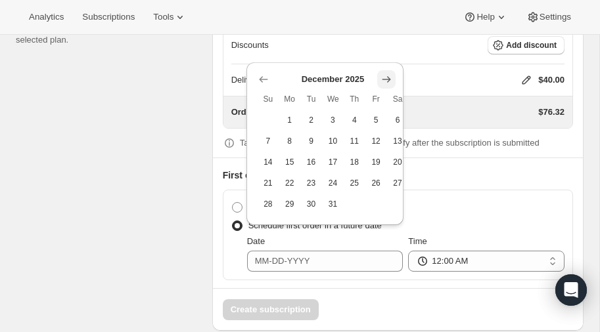
click at [384, 74] on icon "Show next month, January 2026" at bounding box center [386, 79] width 13 height 13
click at [384, 74] on icon "Show next month, February 2026" at bounding box center [386, 79] width 13 height 13
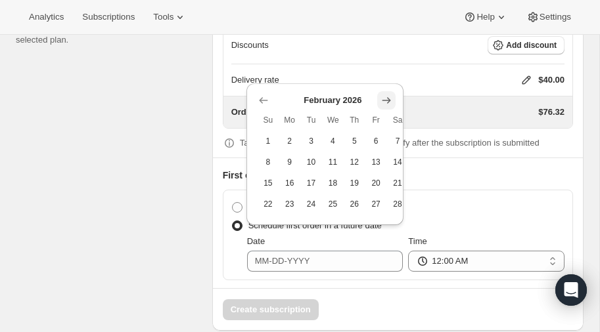
click at [385, 95] on icon "Show next month, March 2026" at bounding box center [386, 100] width 13 height 13
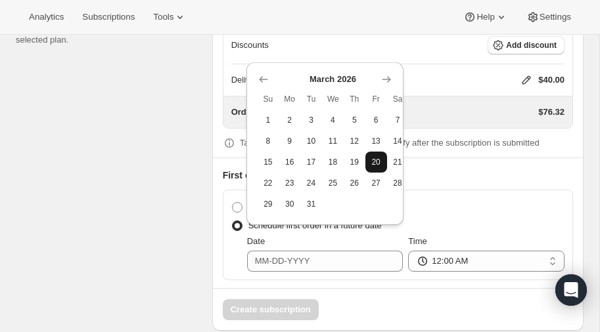
click at [376, 161] on span "20" at bounding box center [375, 162] width 11 height 11
type input "[DATE]"
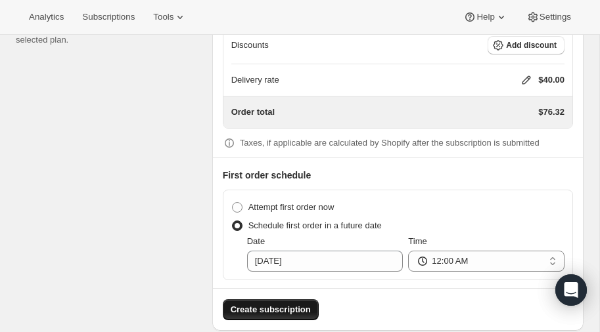
click at [281, 303] on span "Create subscription" at bounding box center [271, 309] width 80 height 13
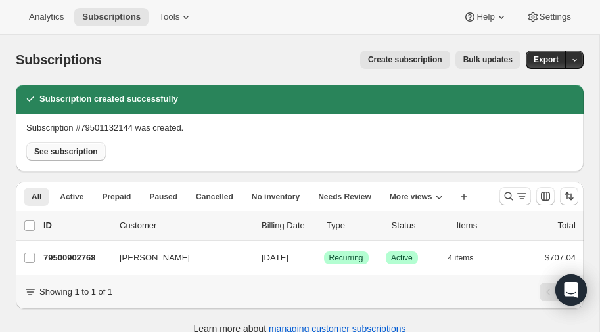
click at [69, 152] on span "See subscription" at bounding box center [66, 151] width 64 height 11
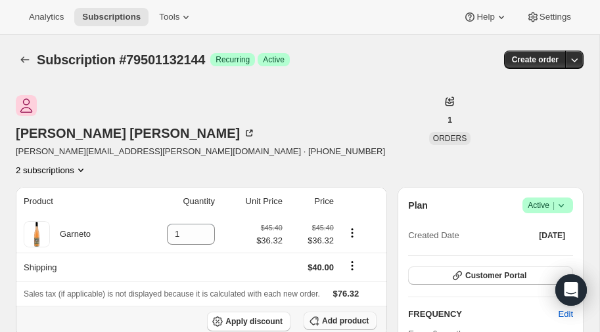
click at [331, 316] on span "Add product" at bounding box center [345, 321] width 47 height 11
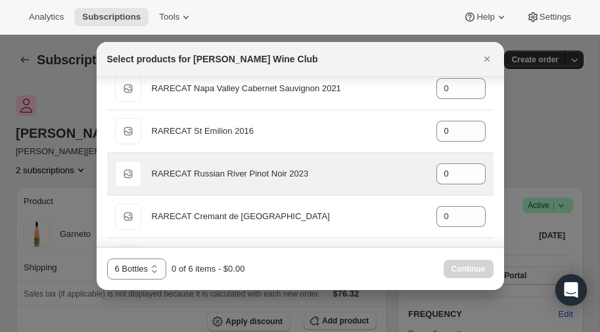
scroll to position [211, 0]
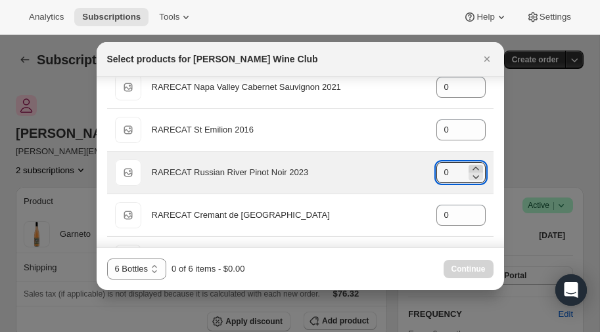
click at [475, 167] on icon ":rka:" at bounding box center [475, 168] width 6 height 3
type input "4"
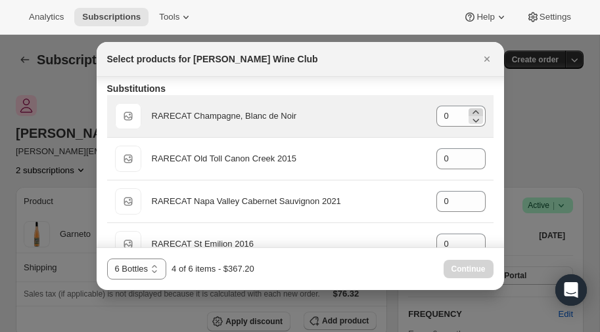
scroll to position [99, 0]
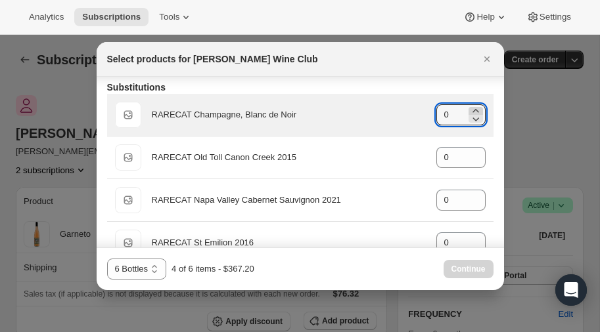
click at [474, 110] on icon ":rka:" at bounding box center [475, 110] width 6 height 3
type input "1"
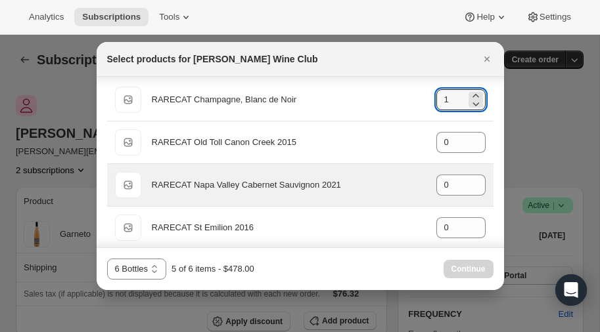
scroll to position [109, 0]
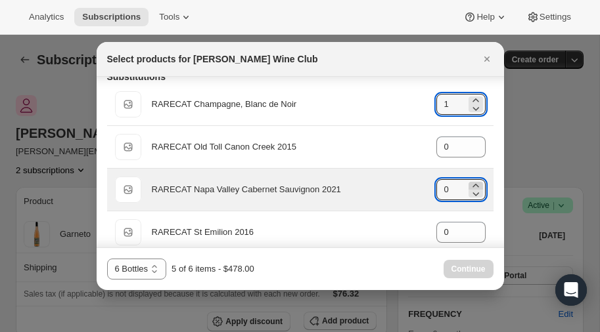
click at [474, 184] on icon ":rka:" at bounding box center [475, 185] width 6 height 3
type input "1"
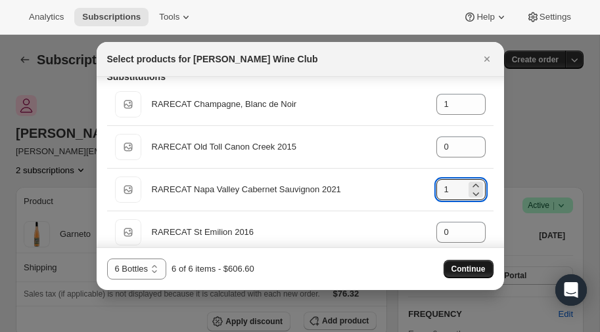
click at [464, 268] on span "Continue" at bounding box center [468, 269] width 34 height 11
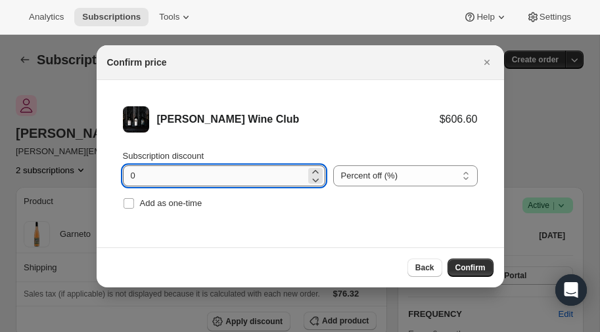
click at [156, 181] on input "0" at bounding box center [214, 175] width 183 height 21
type input "20"
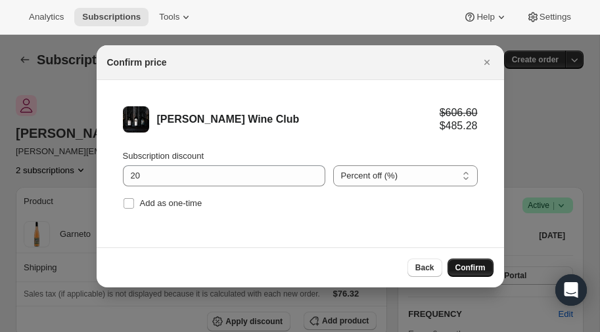
click at [469, 269] on span "Confirm" at bounding box center [470, 268] width 30 height 11
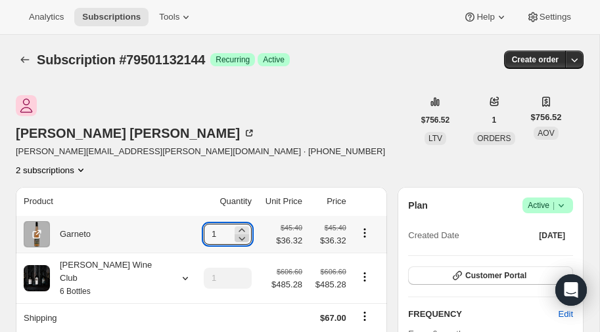
click at [235, 232] on icon at bounding box center [241, 238] width 13 height 13
type input "0"
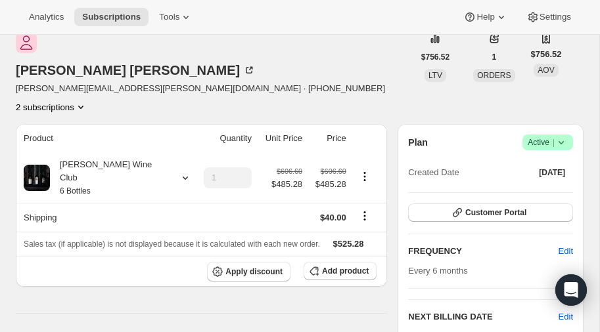
scroll to position [62, 0]
click at [87, 101] on icon "Product actions" at bounding box center [80, 107] width 13 height 13
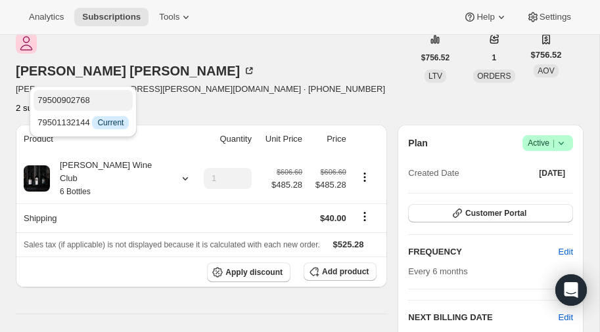
click at [67, 97] on span "79500902768" at bounding box center [63, 100] width 53 height 10
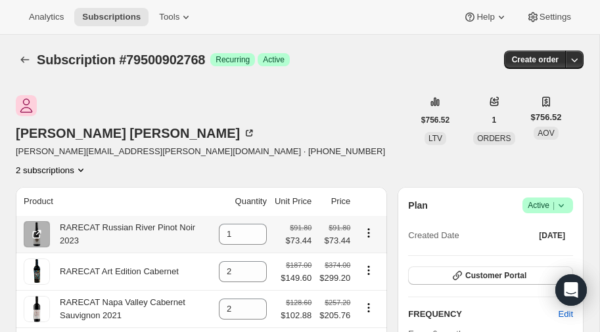
click at [370, 227] on icon "Product actions" at bounding box center [368, 233] width 13 height 13
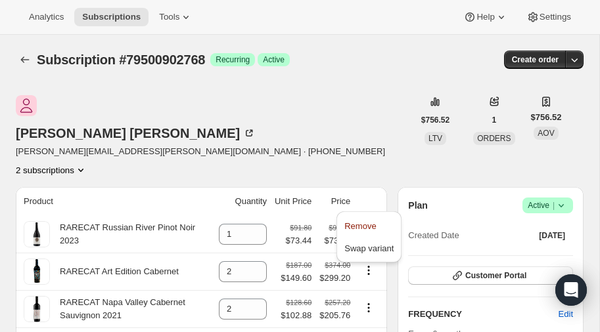
click at [345, 125] on div "[PERSON_NAME] [PERSON_NAME][EMAIL_ADDRESS][PERSON_NAME][DOMAIN_NAME] · [PHONE_N…" at bounding box center [214, 135] width 397 height 81
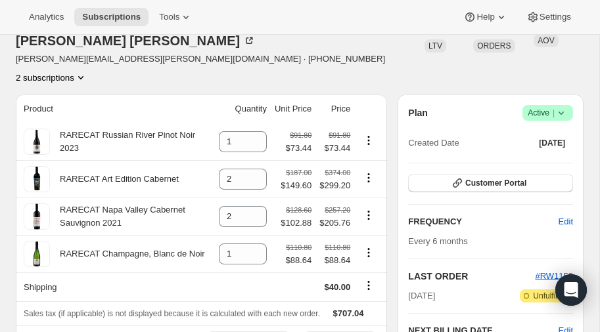
scroll to position [93, 0]
